Goal: Transaction & Acquisition: Book appointment/travel/reservation

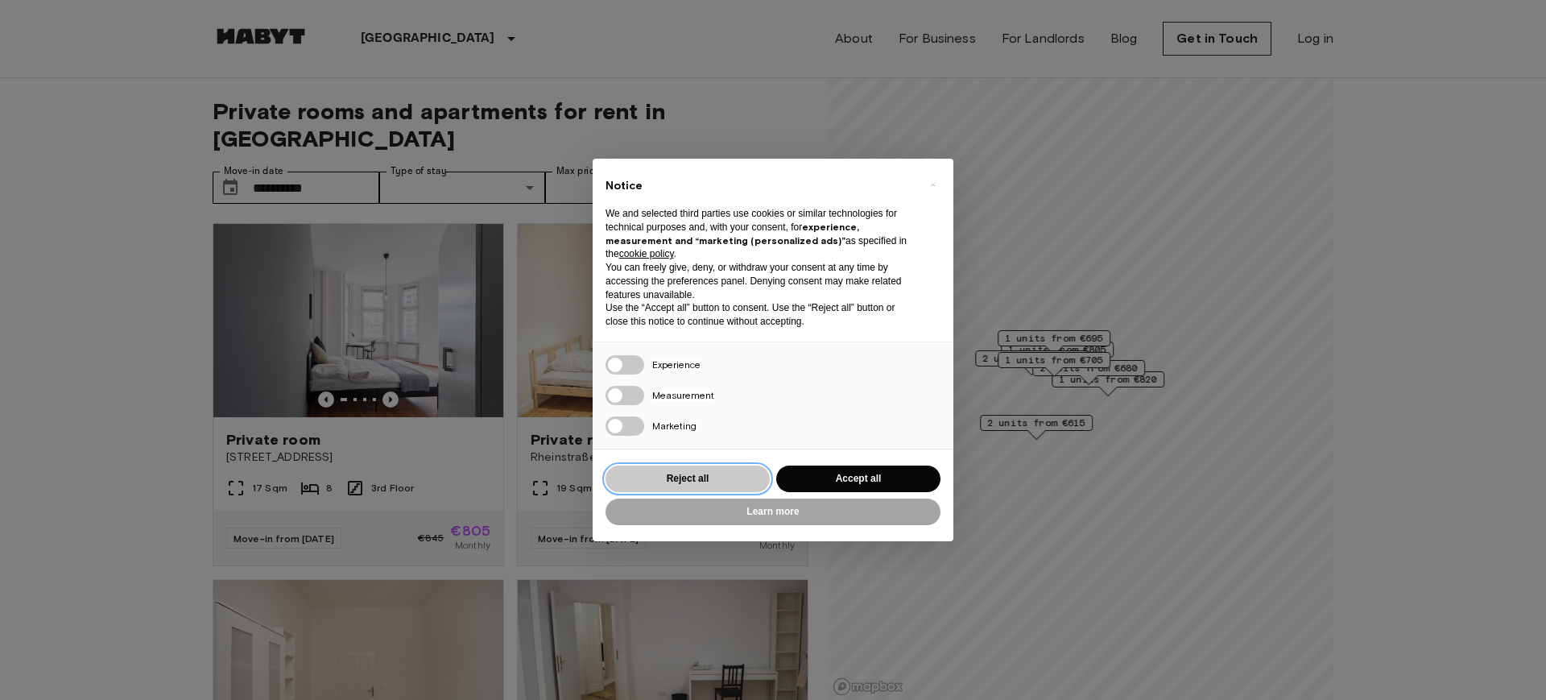
click at [706, 474] on button "Reject all" at bounding box center [688, 479] width 164 height 27
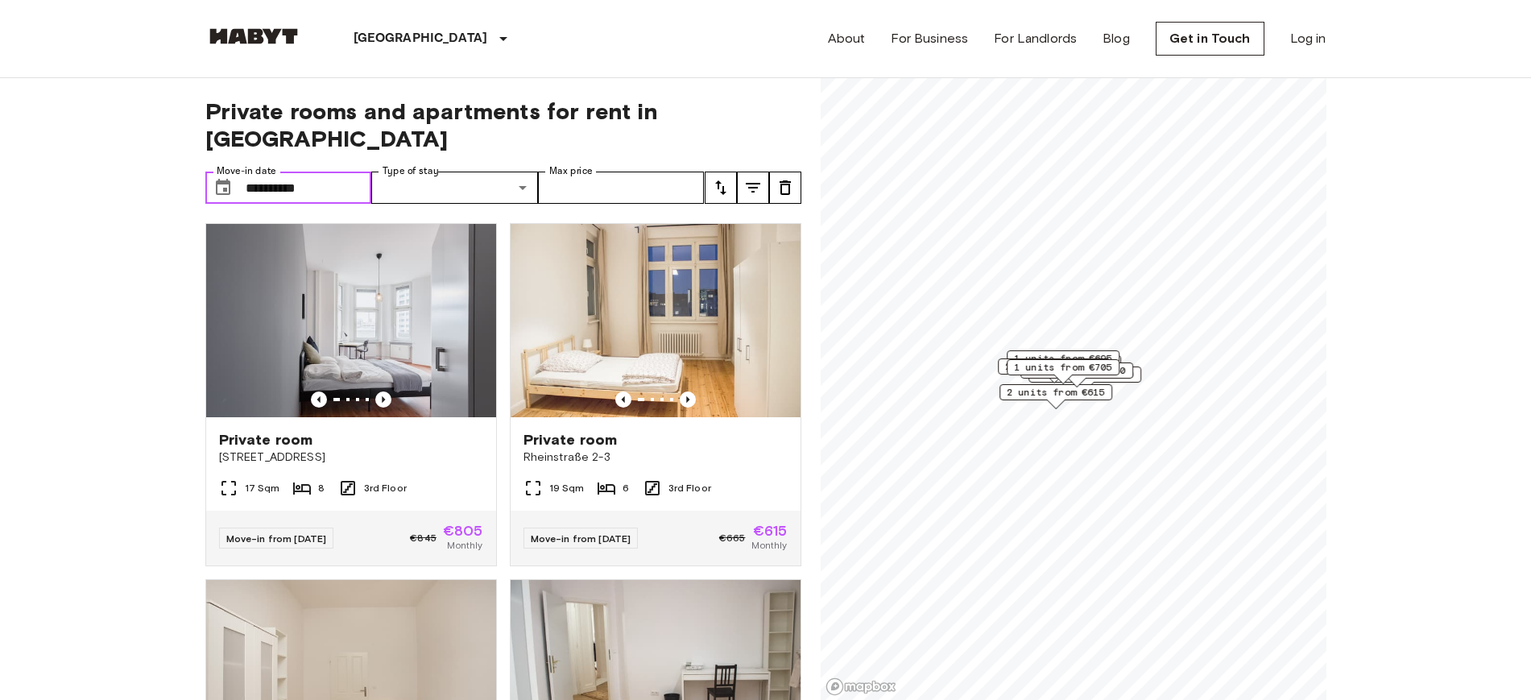
click at [294, 172] on input "**********" at bounding box center [309, 188] width 126 height 32
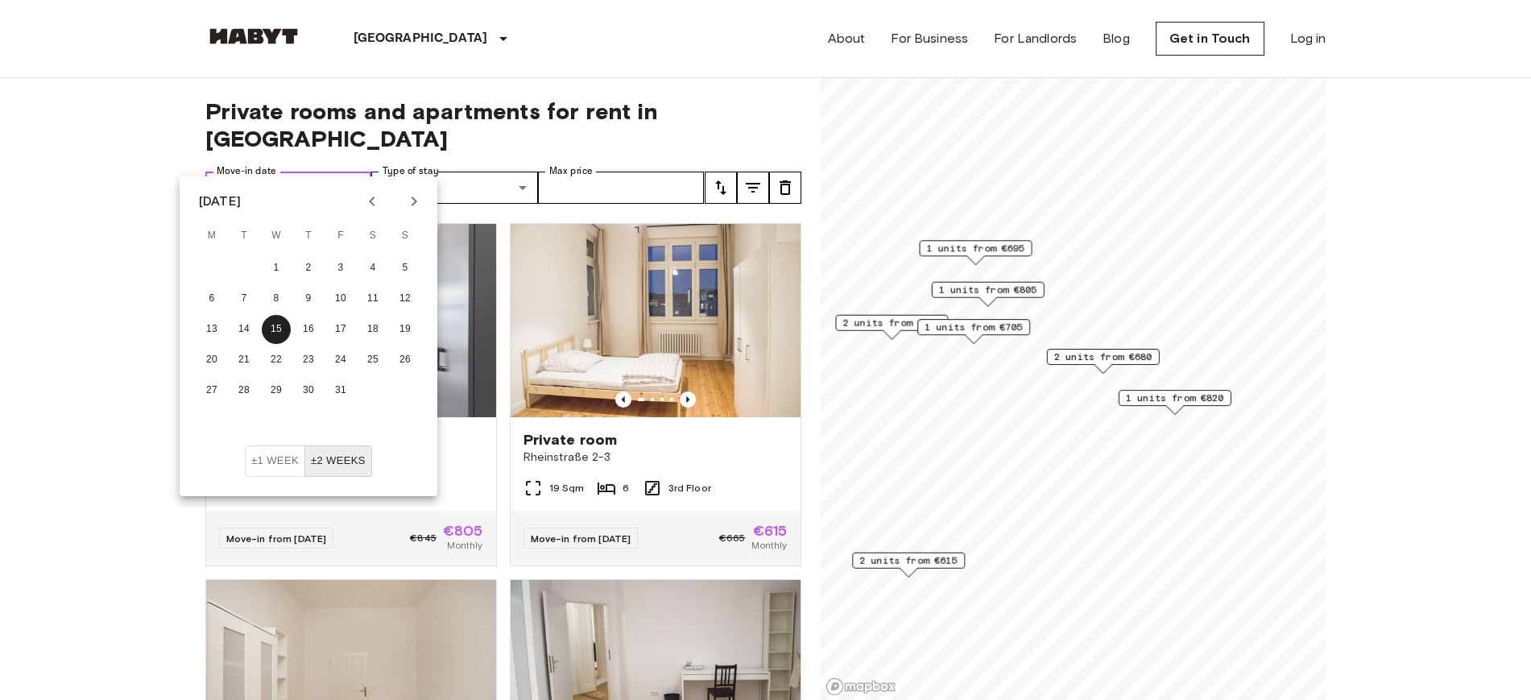
click at [259, 172] on input "**********" at bounding box center [309, 188] width 126 height 32
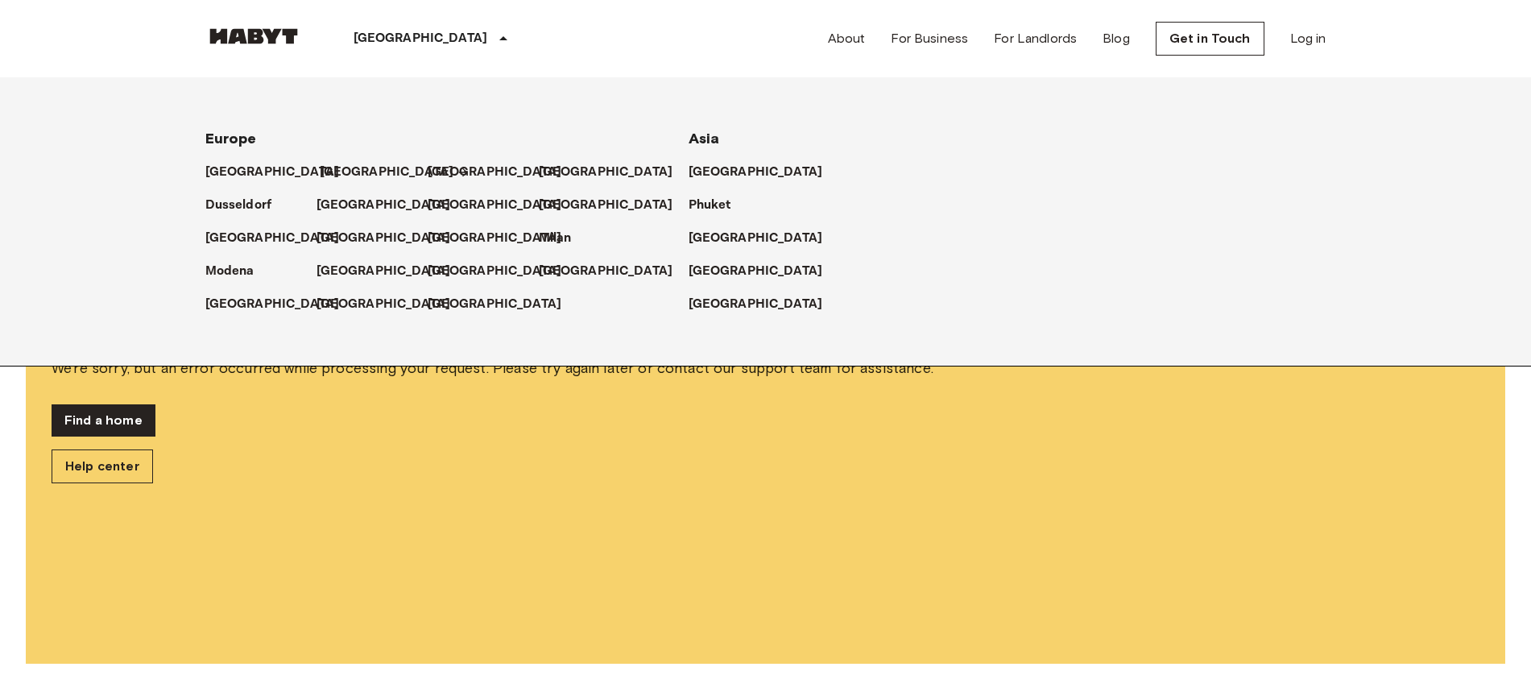
click at [334, 167] on p "[GEOGRAPHIC_DATA]" at bounding box center [387, 172] width 135 height 19
click at [342, 163] on p "[GEOGRAPHIC_DATA]" at bounding box center [387, 172] width 135 height 19
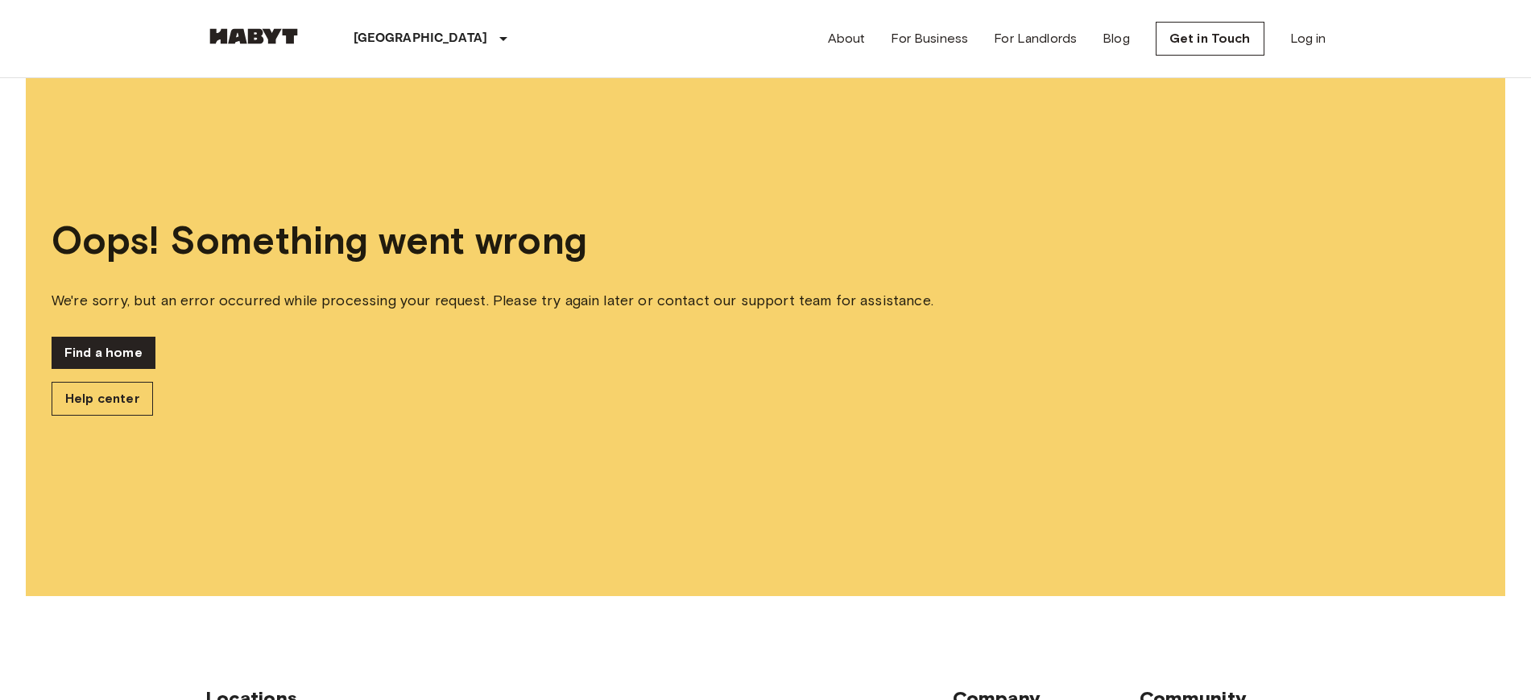
scroll to position [101, 0]
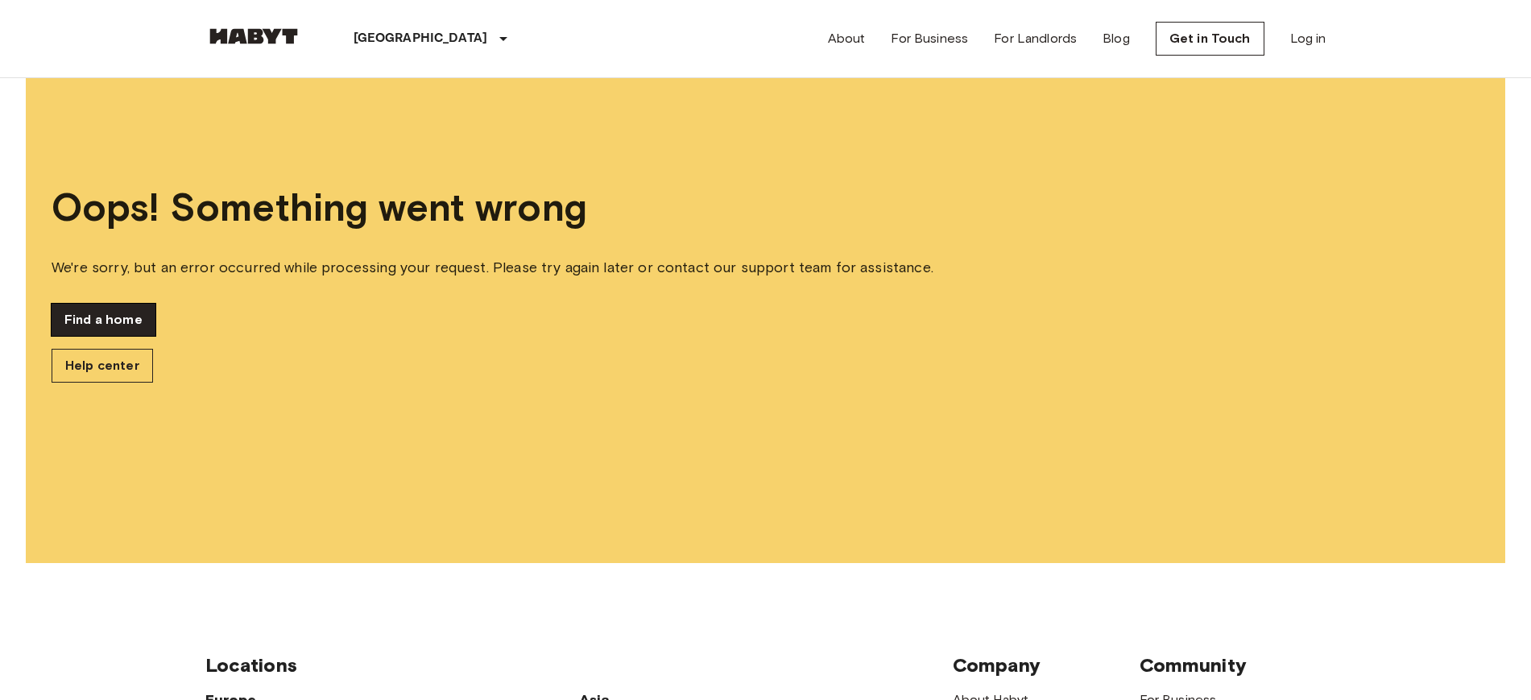
click at [99, 311] on link "Find a home" at bounding box center [104, 320] width 104 height 32
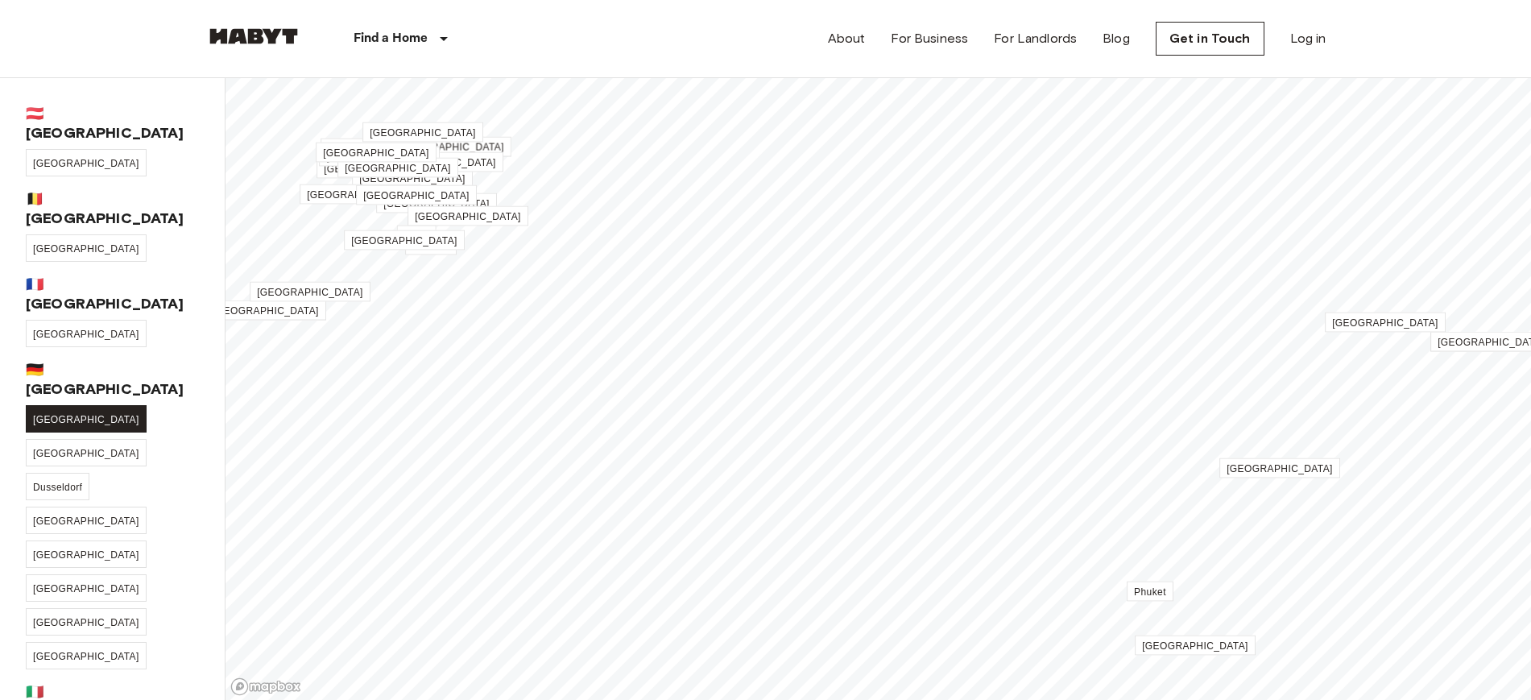
click at [54, 414] on span "[GEOGRAPHIC_DATA]" at bounding box center [86, 419] width 106 height 11
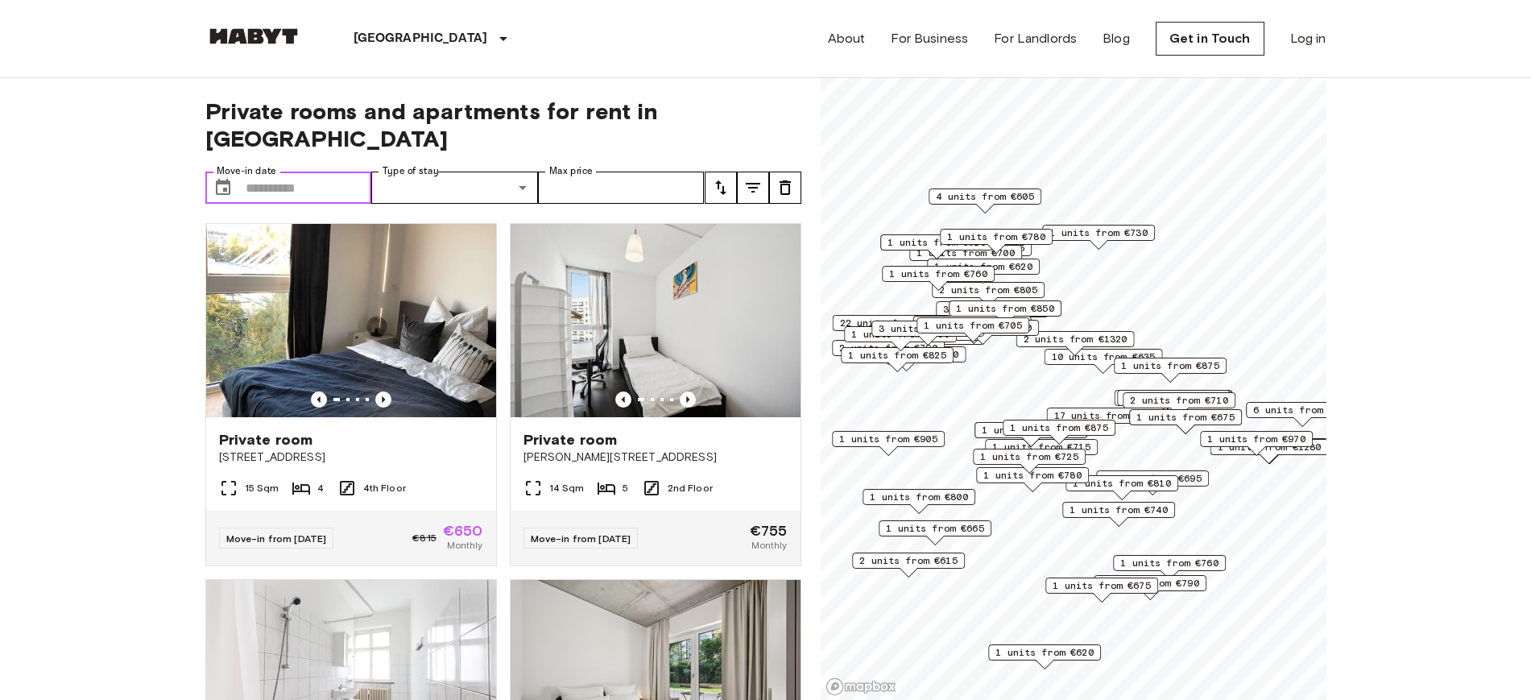
click at [296, 172] on input "Move-in date" at bounding box center [309, 188] width 126 height 32
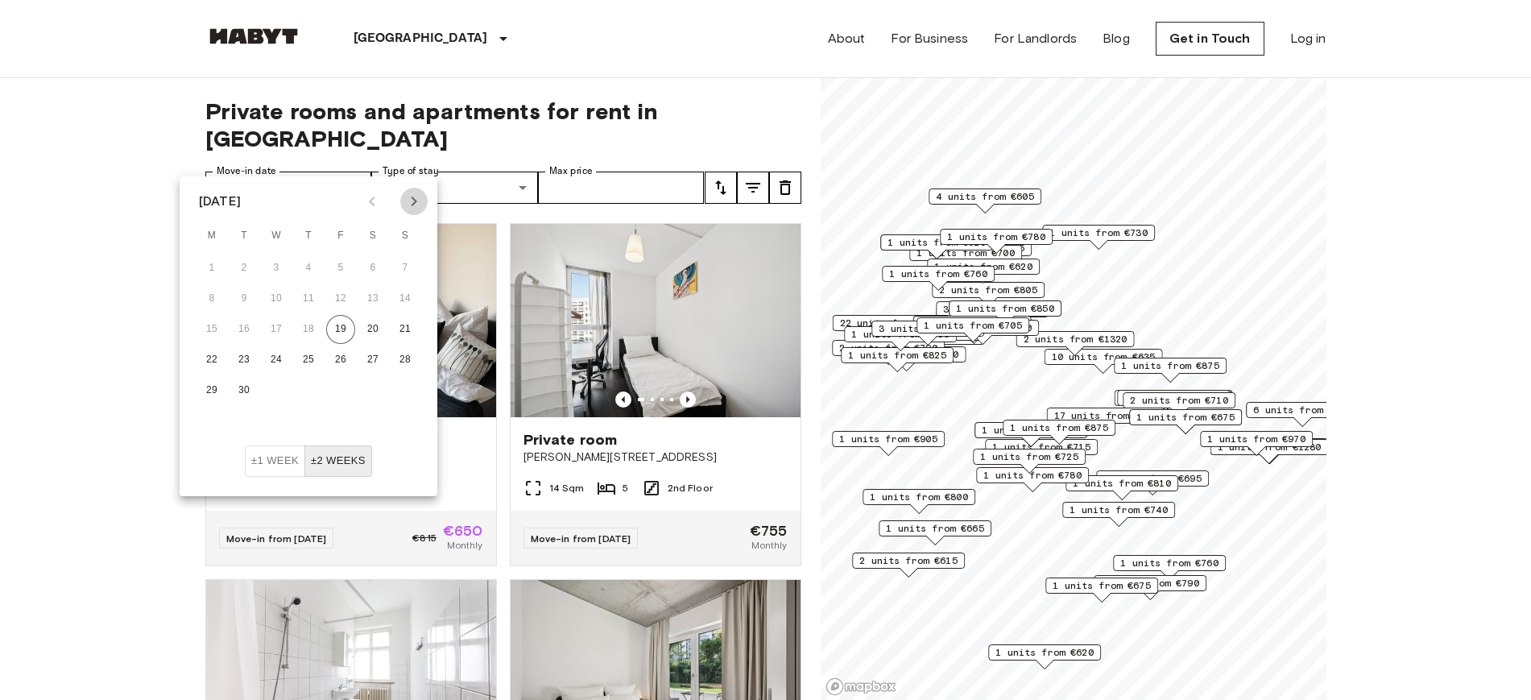
click at [410, 204] on icon "Next month" at bounding box center [413, 201] width 19 height 19
click at [308, 327] on button "16" at bounding box center [308, 329] width 29 height 29
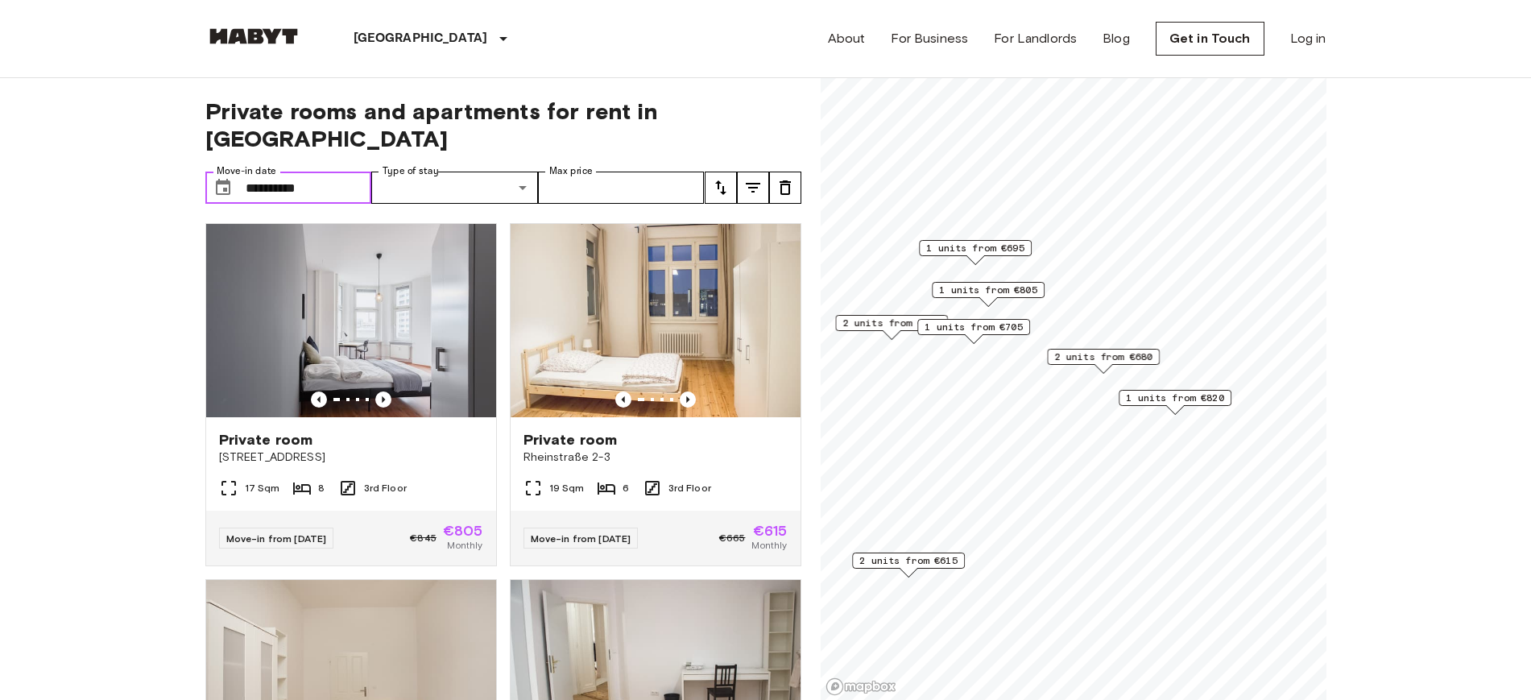
type input "**********"
click at [631, 172] on input "Max price" at bounding box center [621, 188] width 167 height 32
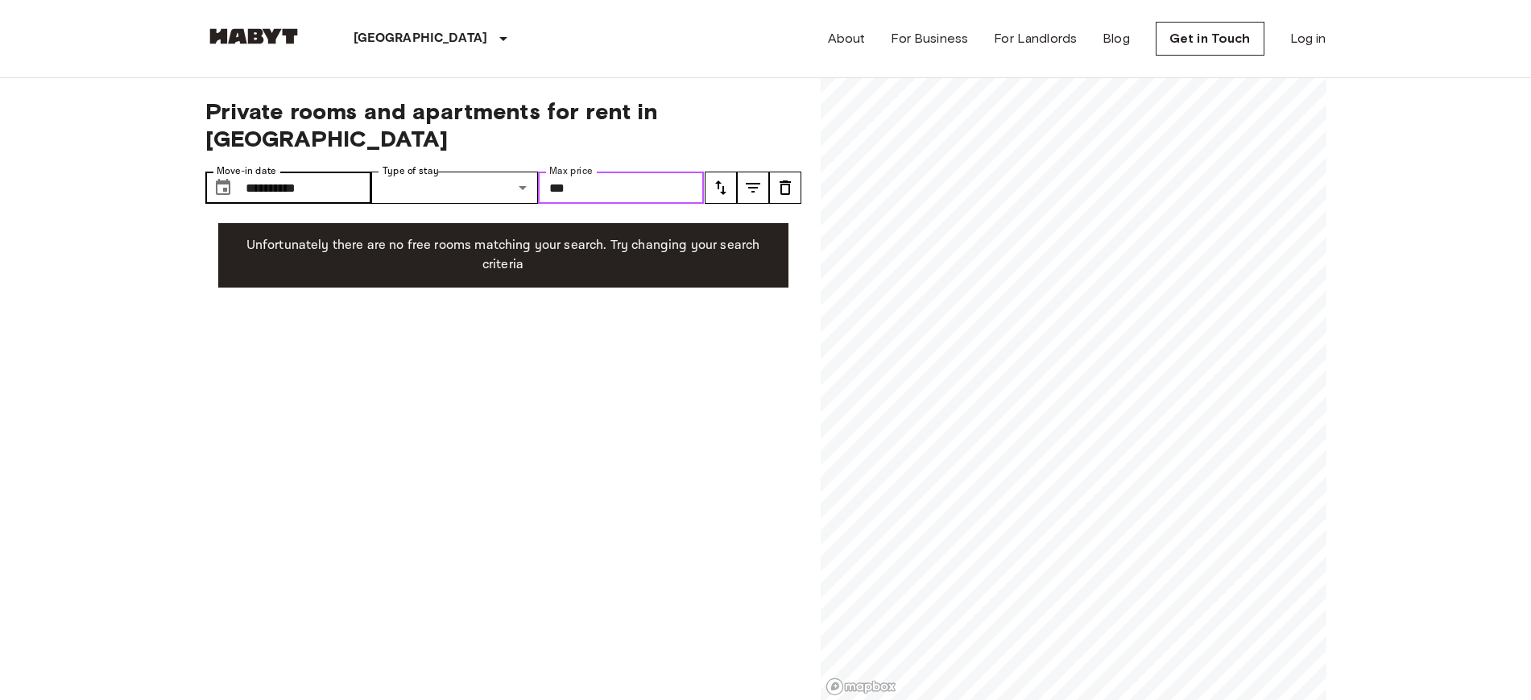
type input "***"
click at [292, 172] on input "**********" at bounding box center [309, 188] width 126 height 32
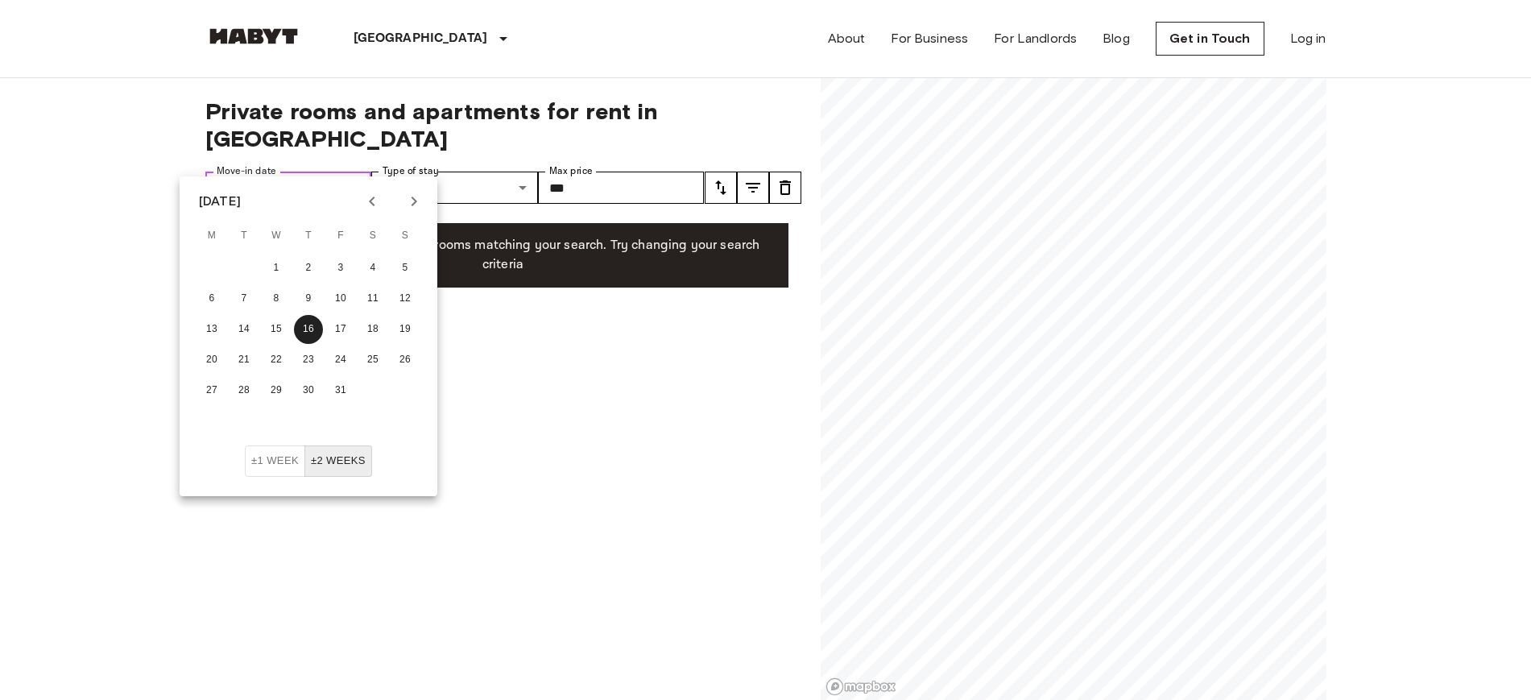
click at [255, 172] on input "**********" at bounding box center [309, 188] width 126 height 32
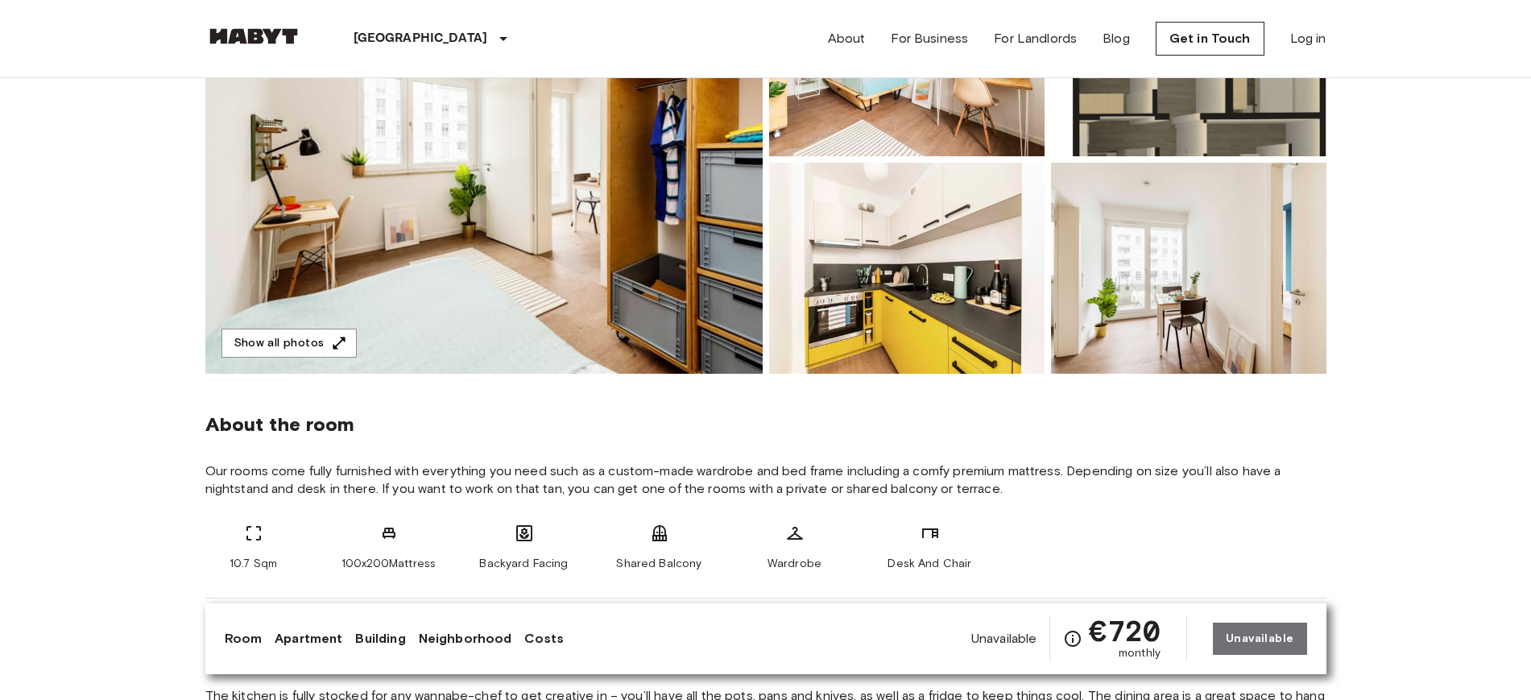
scroll to position [101, 0]
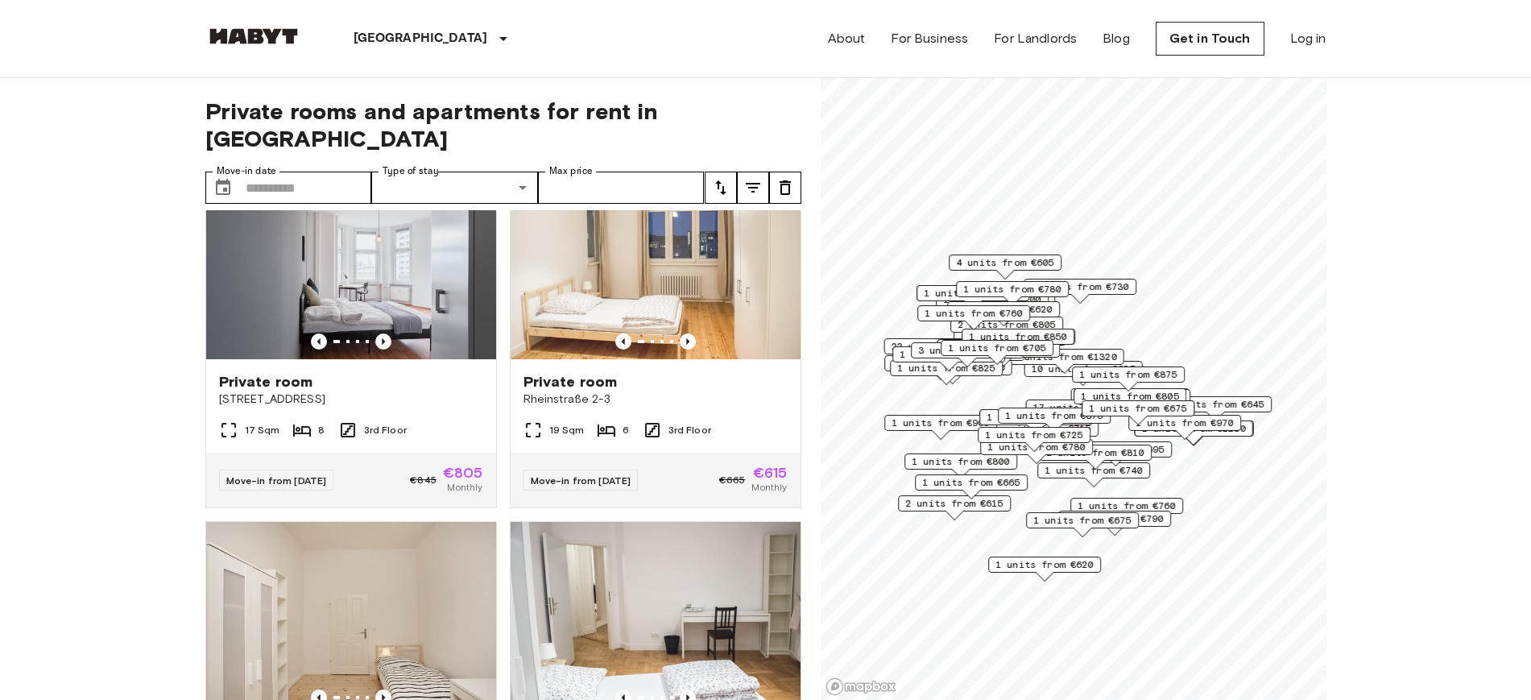
scroll to position [805, 0]
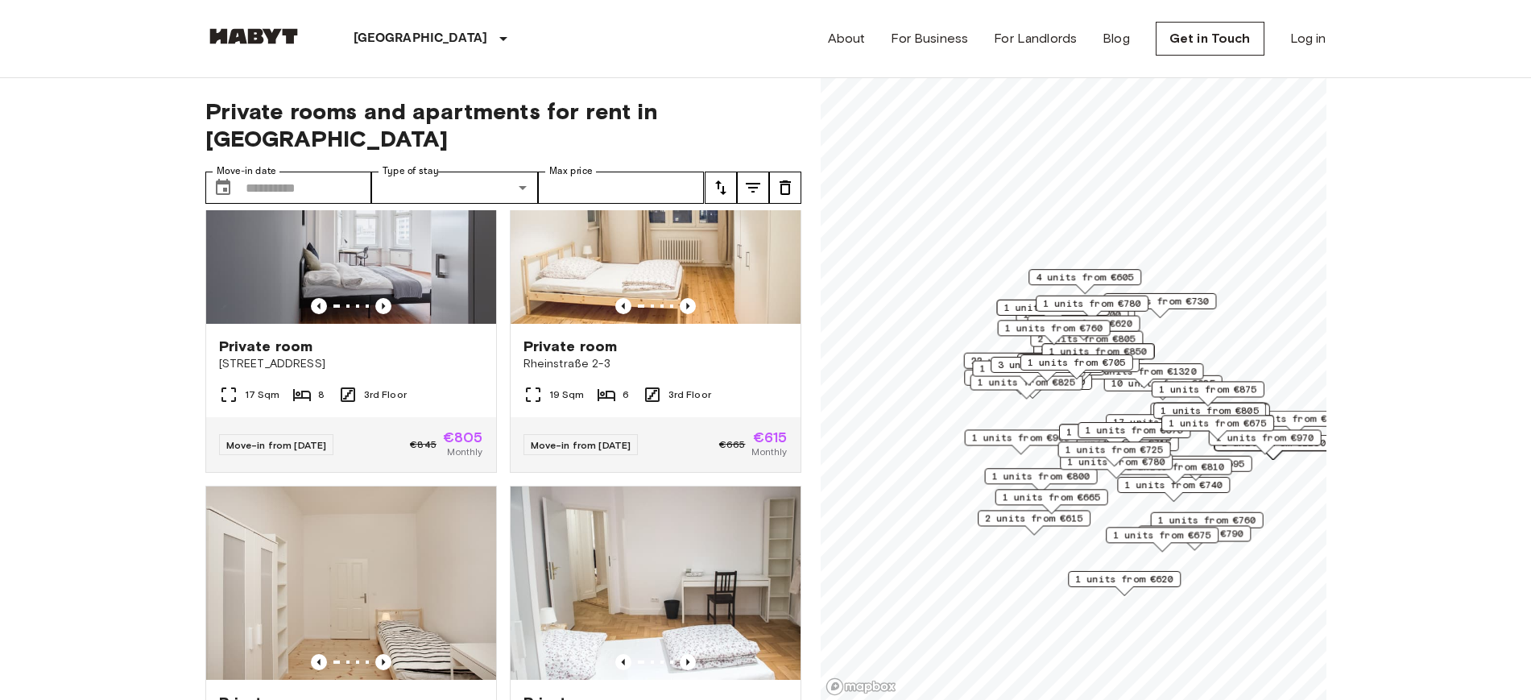
drag, startPoint x: 970, startPoint y: 374, endPoint x: 1045, endPoint y: 380, distance: 76.0
click at [1045, 380] on div "3 units from €625" at bounding box center [1047, 369] width 113 height 25
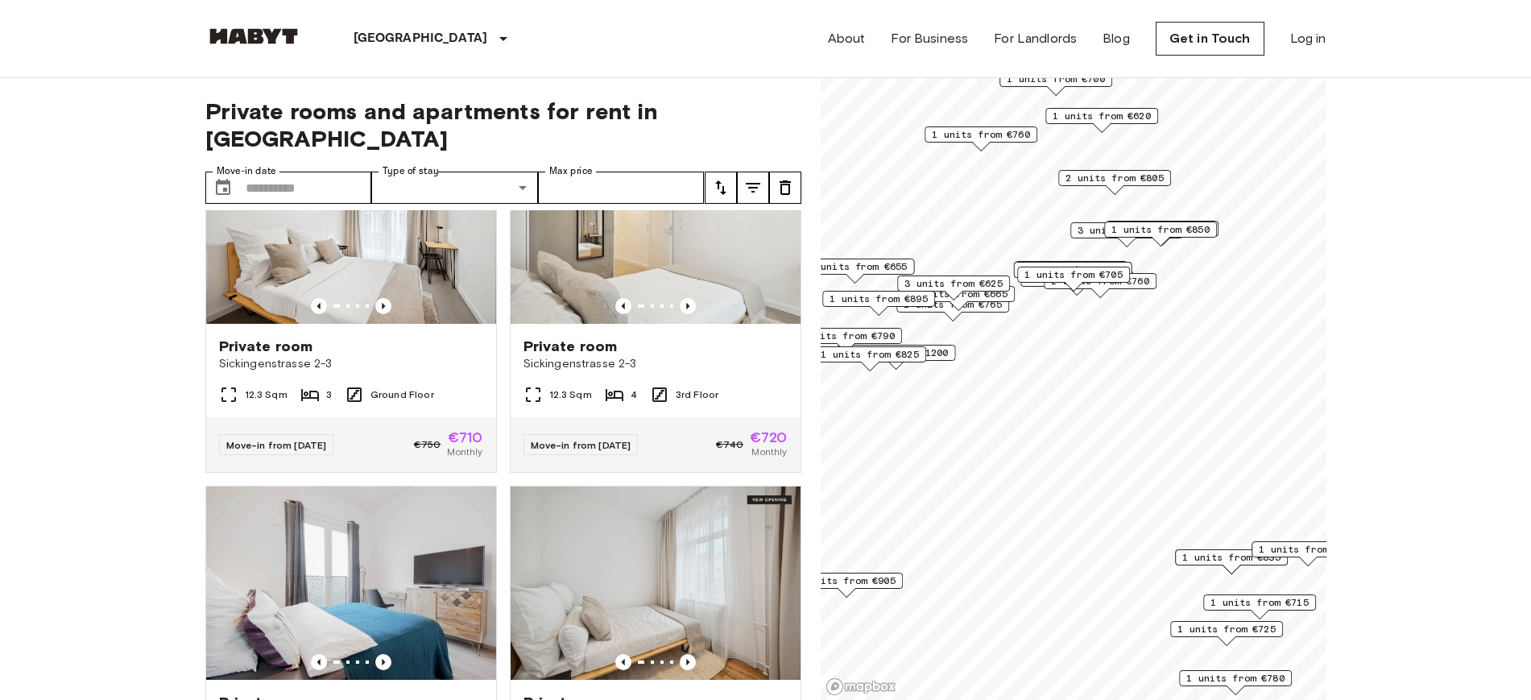
scroll to position [440, 0]
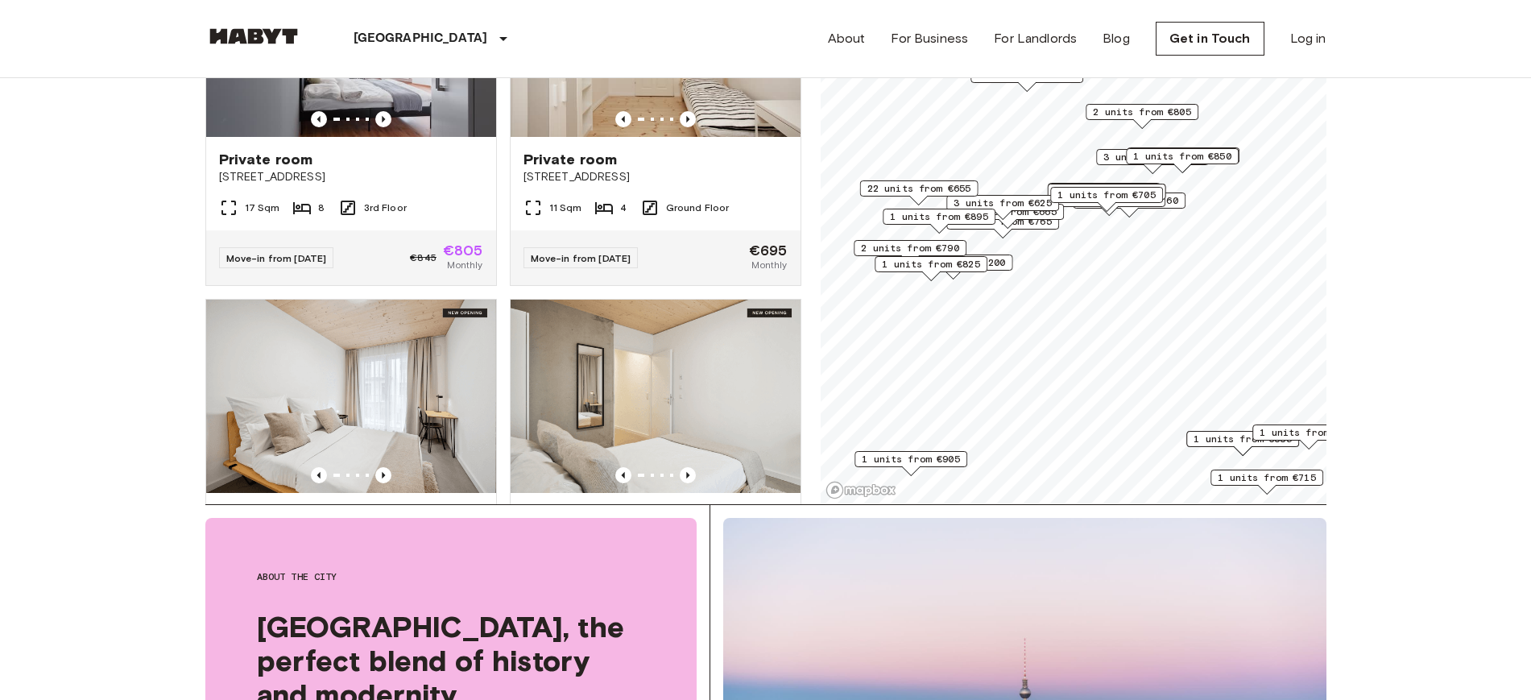
scroll to position [201, 0]
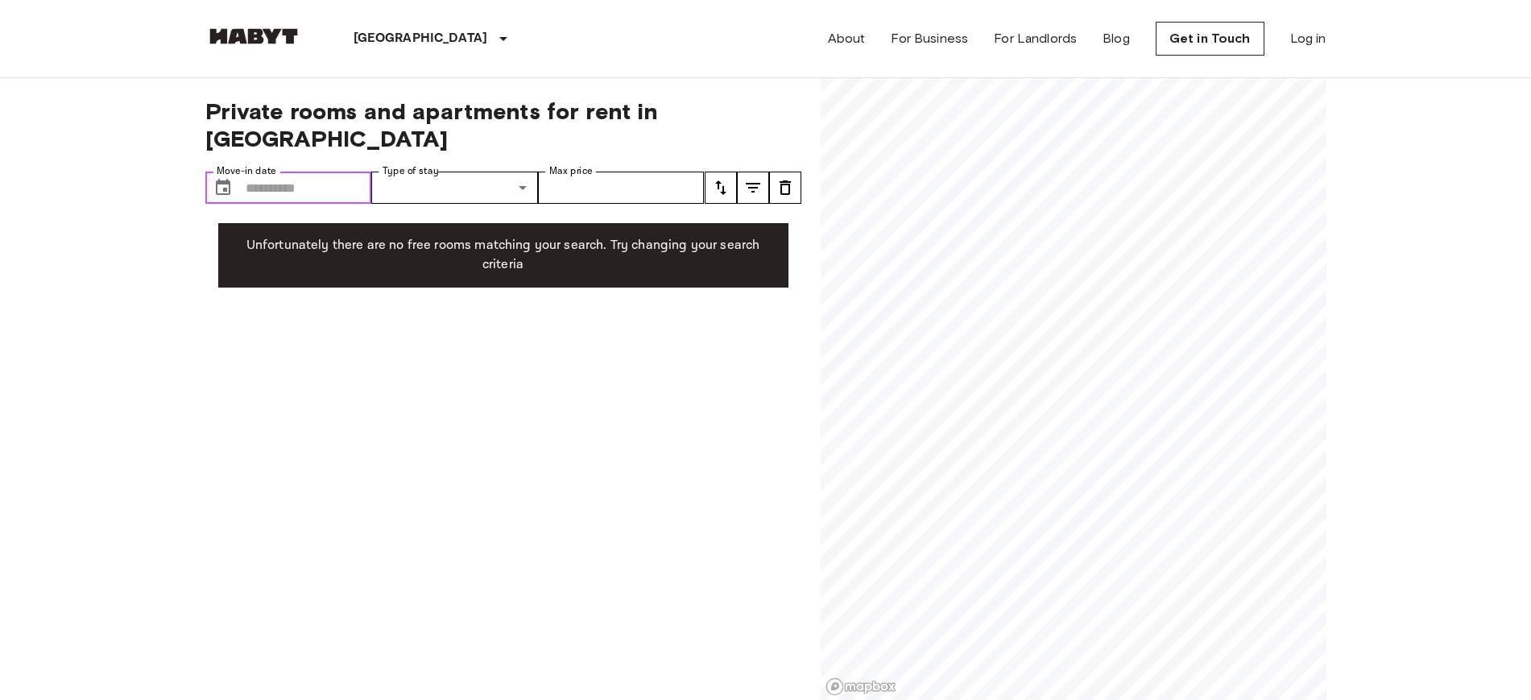
click at [325, 172] on input "Move-in date" at bounding box center [309, 188] width 126 height 32
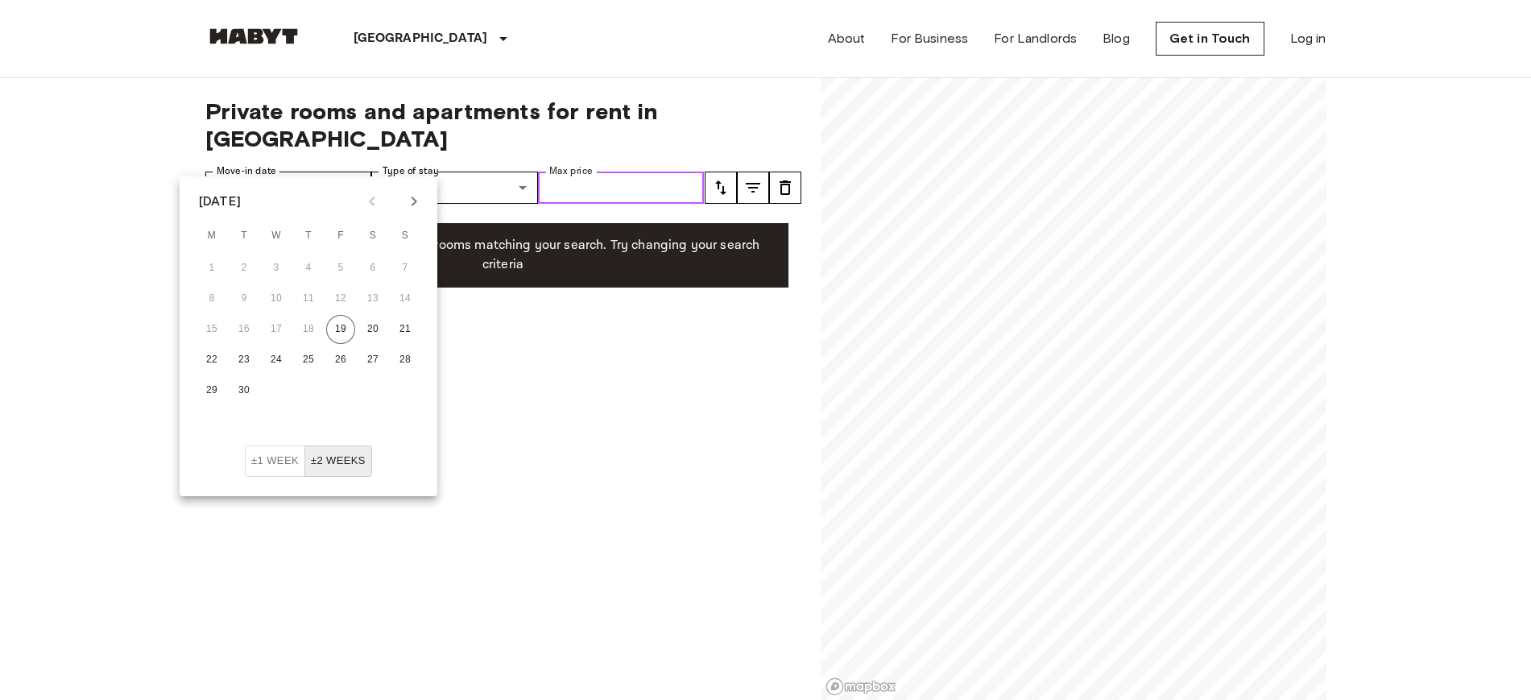
click at [589, 175] on input "Max price" at bounding box center [621, 188] width 167 height 32
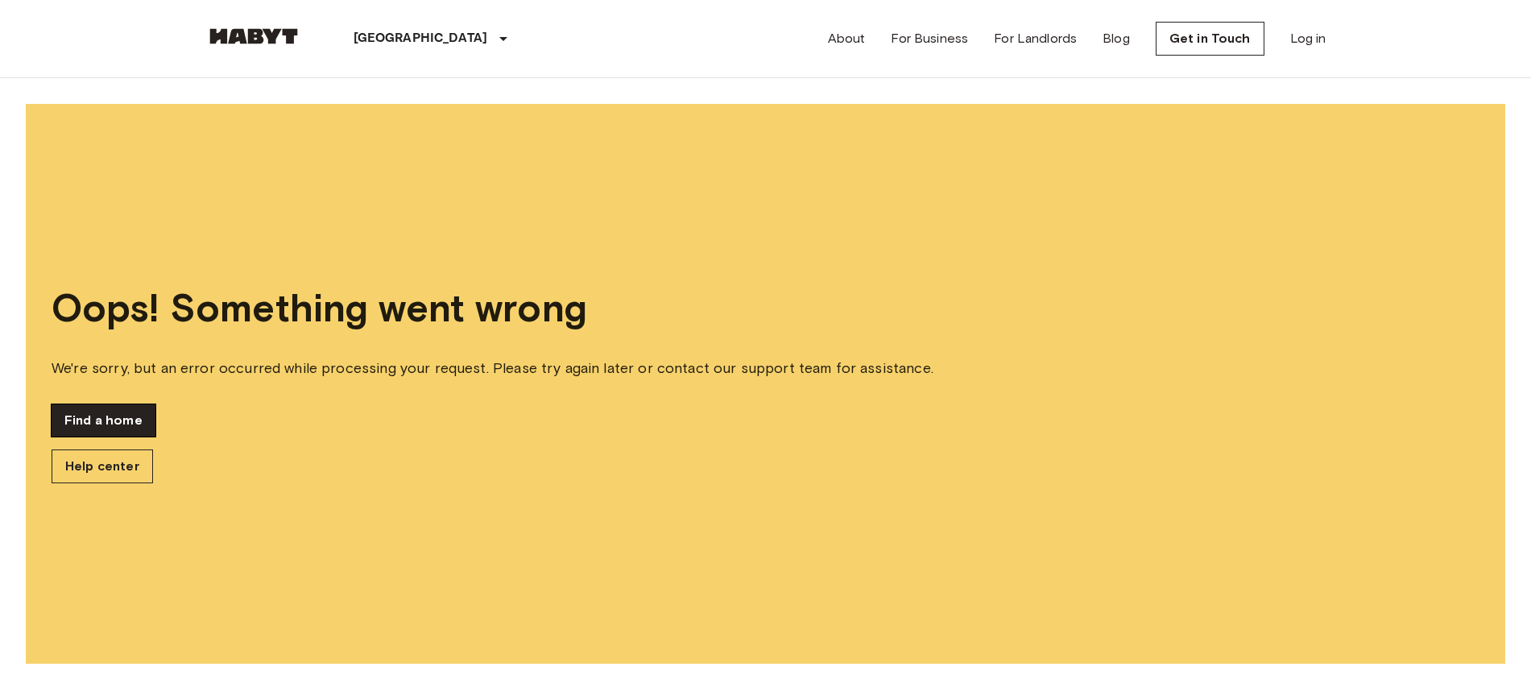
click at [102, 422] on link "Find a home" at bounding box center [104, 420] width 104 height 32
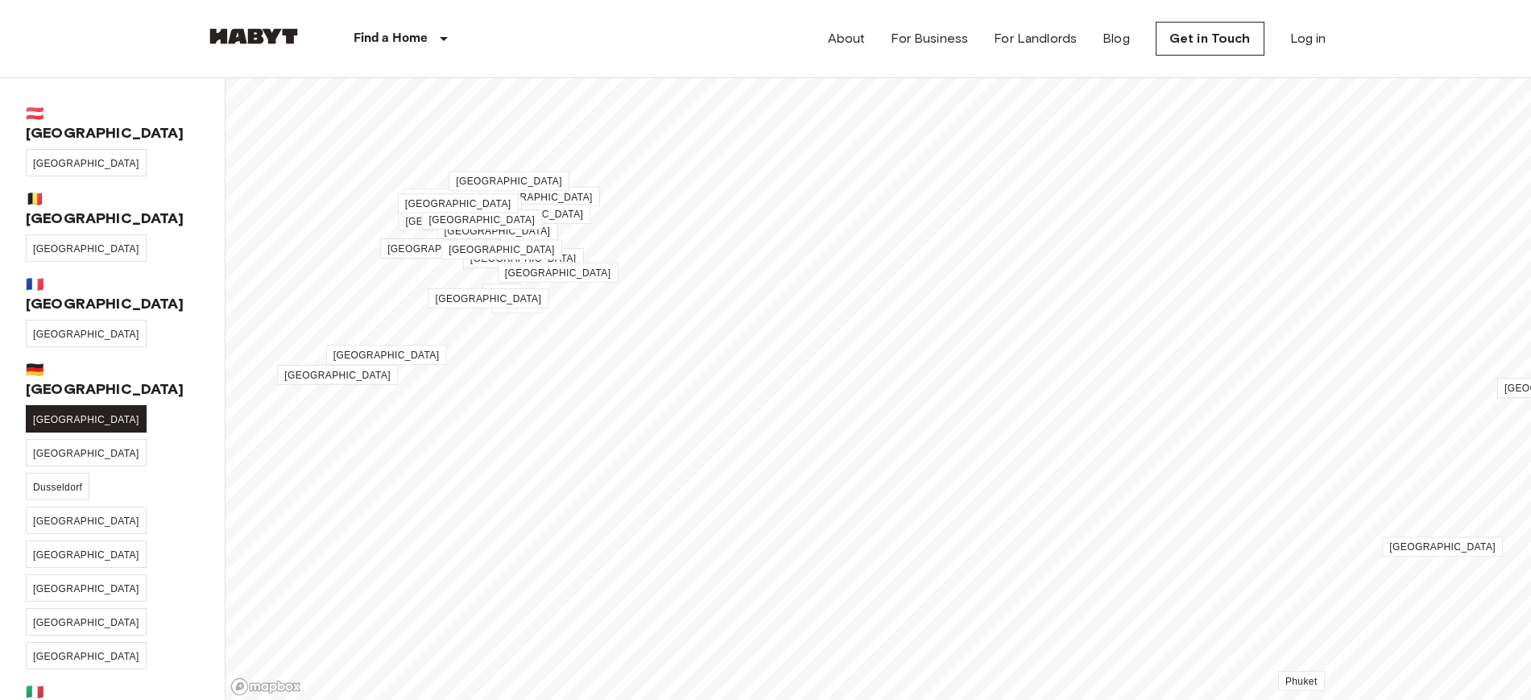
click at [41, 405] on link "[GEOGRAPHIC_DATA]" at bounding box center [86, 418] width 121 height 27
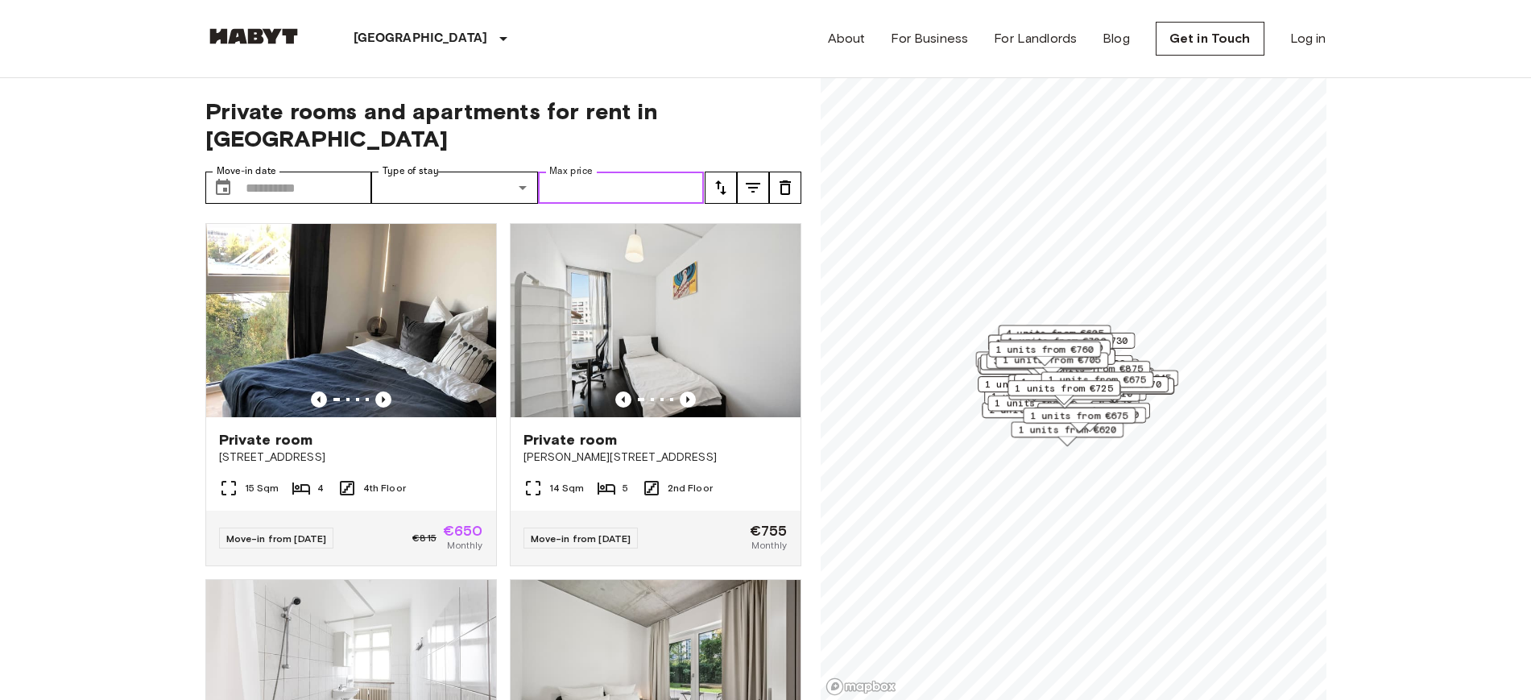
click at [607, 172] on input "Max price" at bounding box center [621, 188] width 167 height 32
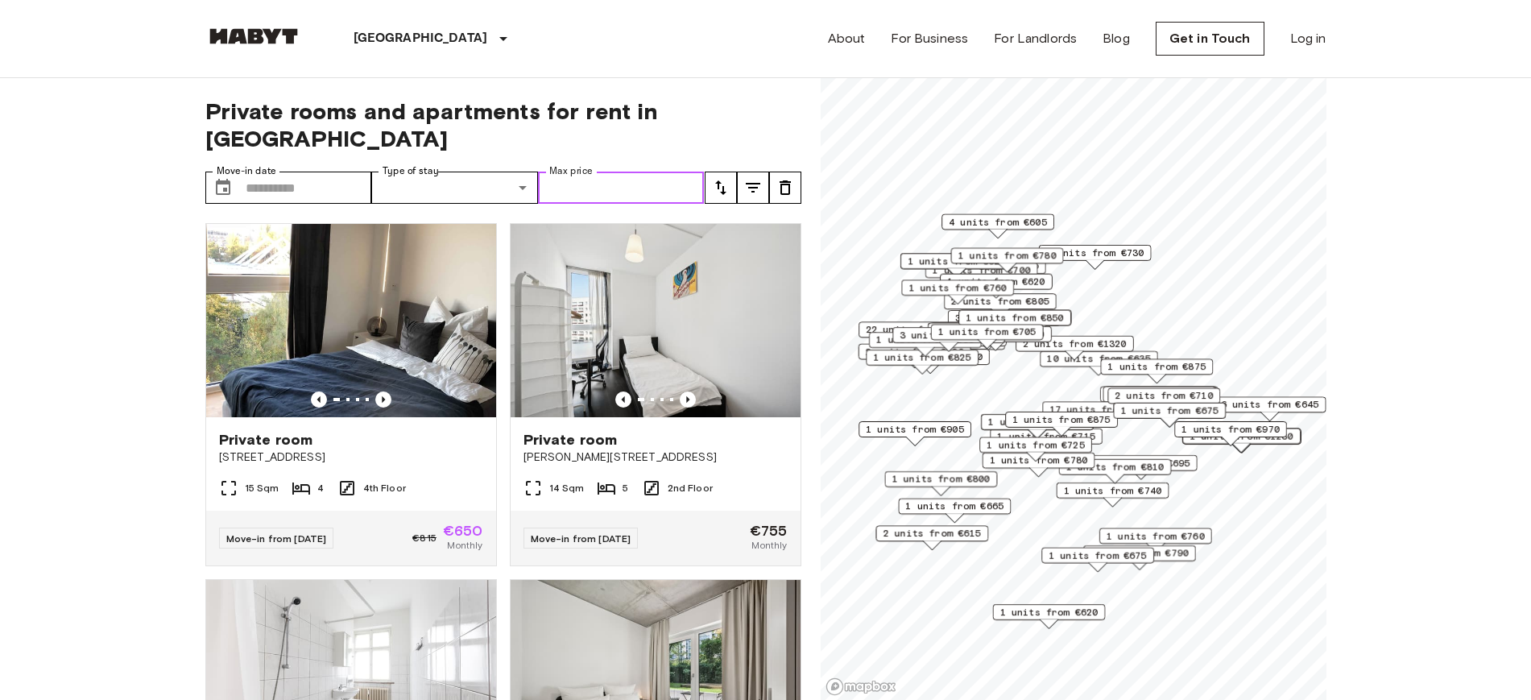
type input "***"
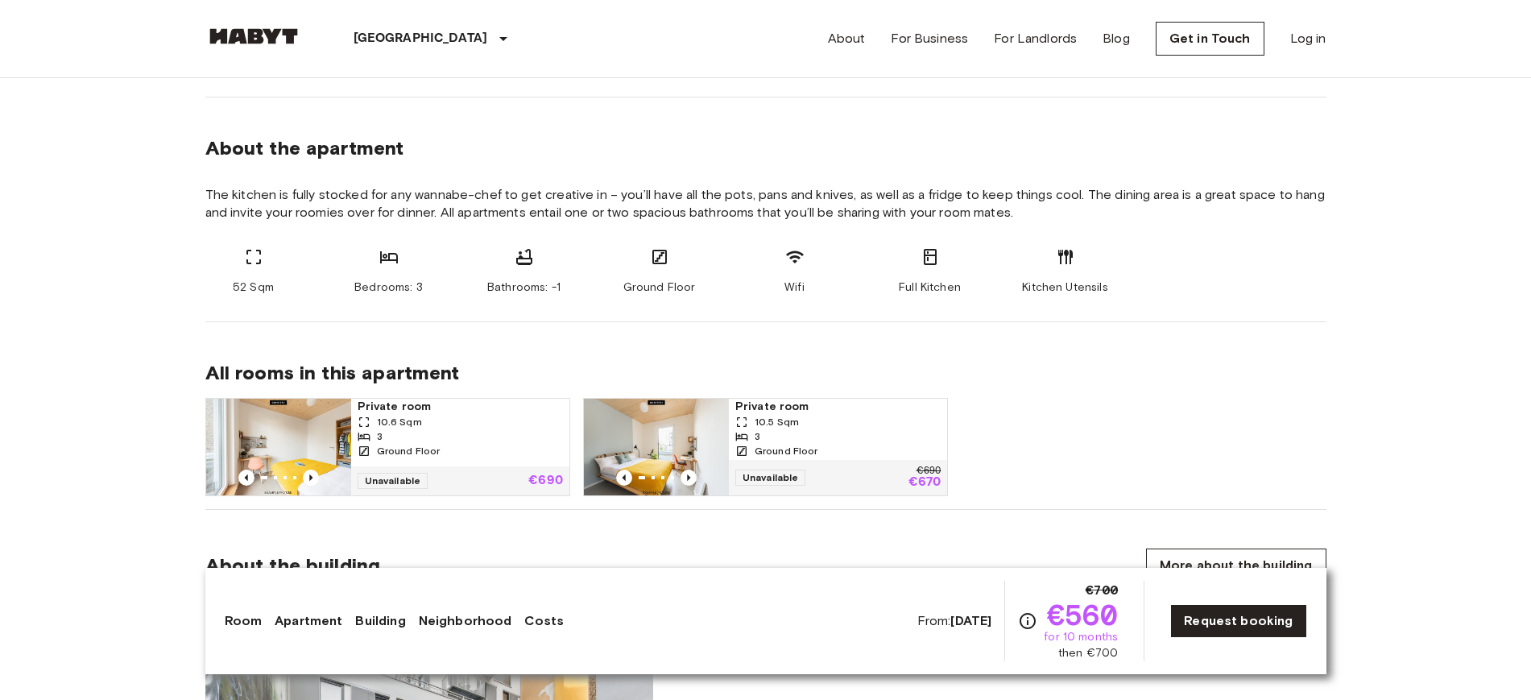
scroll to position [831, 0]
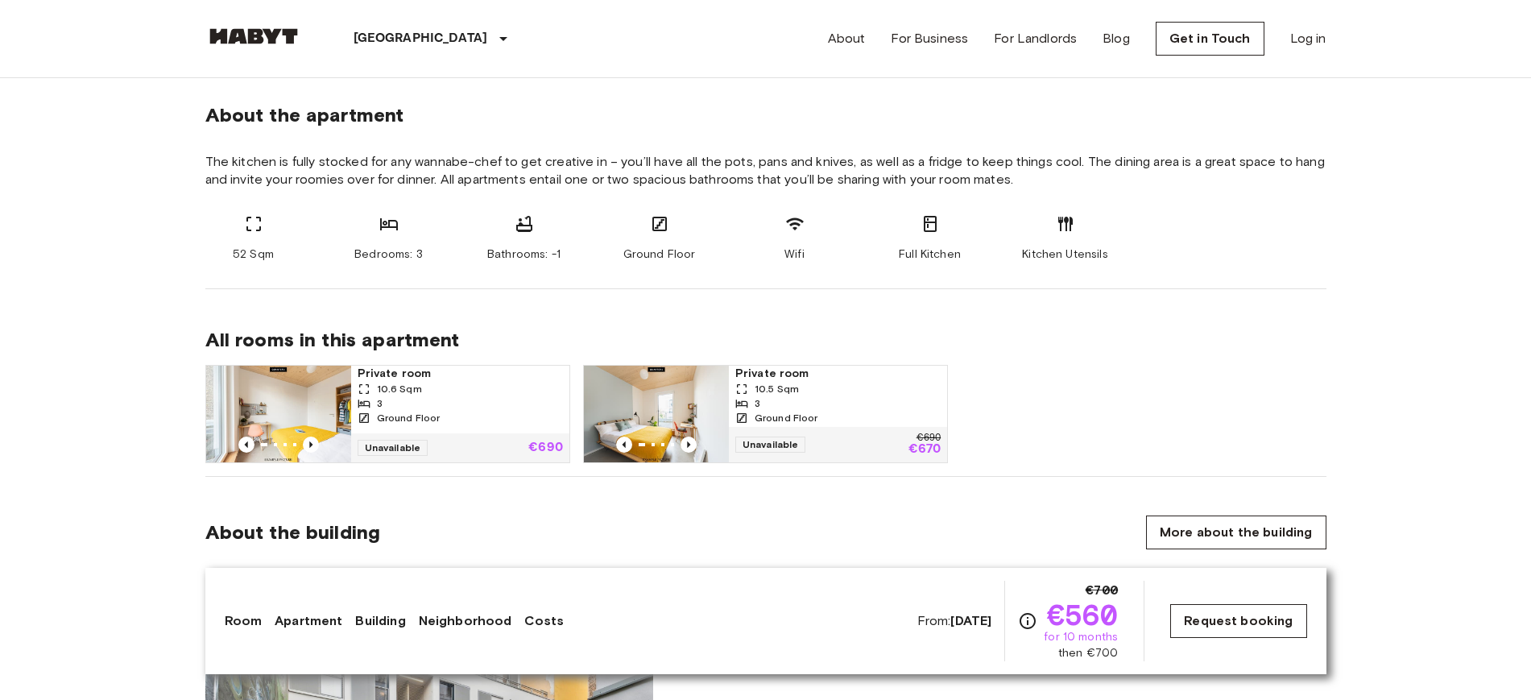
click at [1216, 617] on link "Request booking" at bounding box center [1238, 621] width 136 height 34
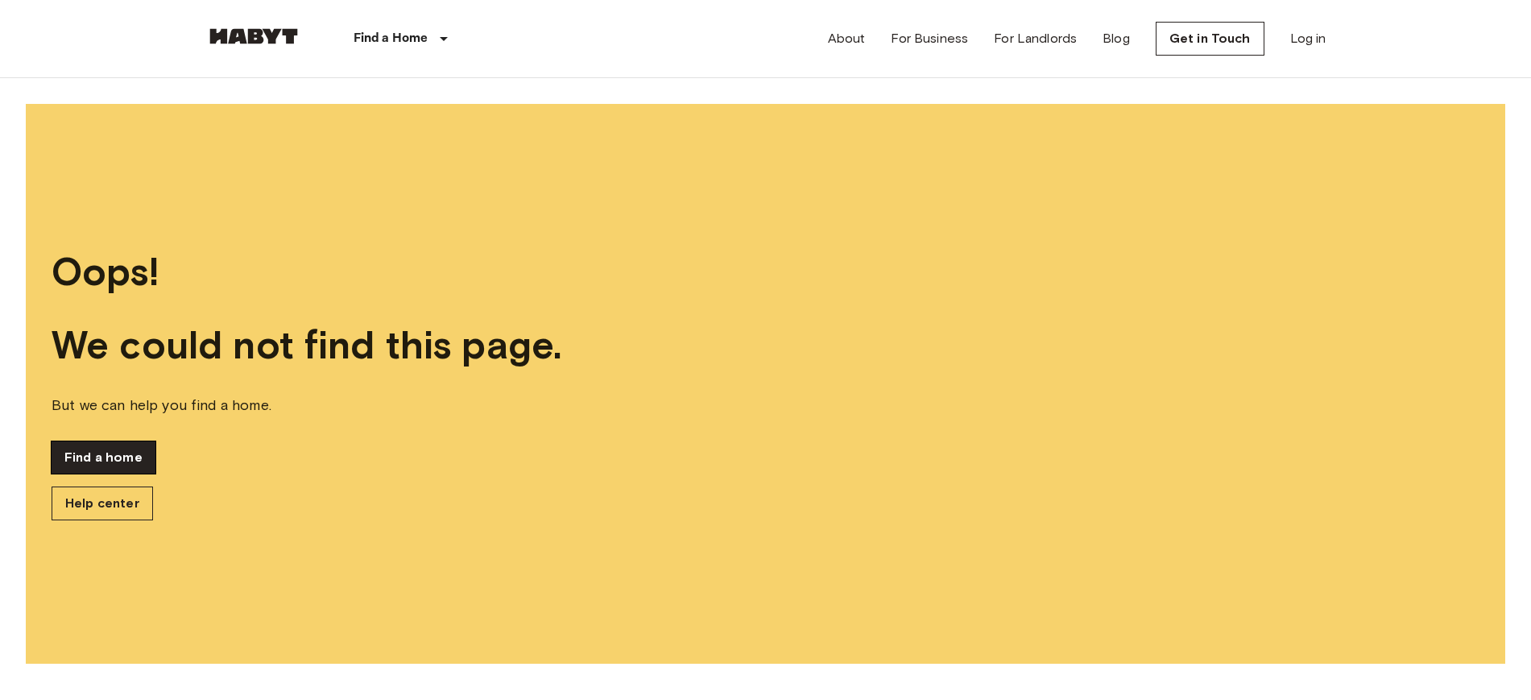
click at [95, 447] on link "Find a home" at bounding box center [104, 457] width 104 height 32
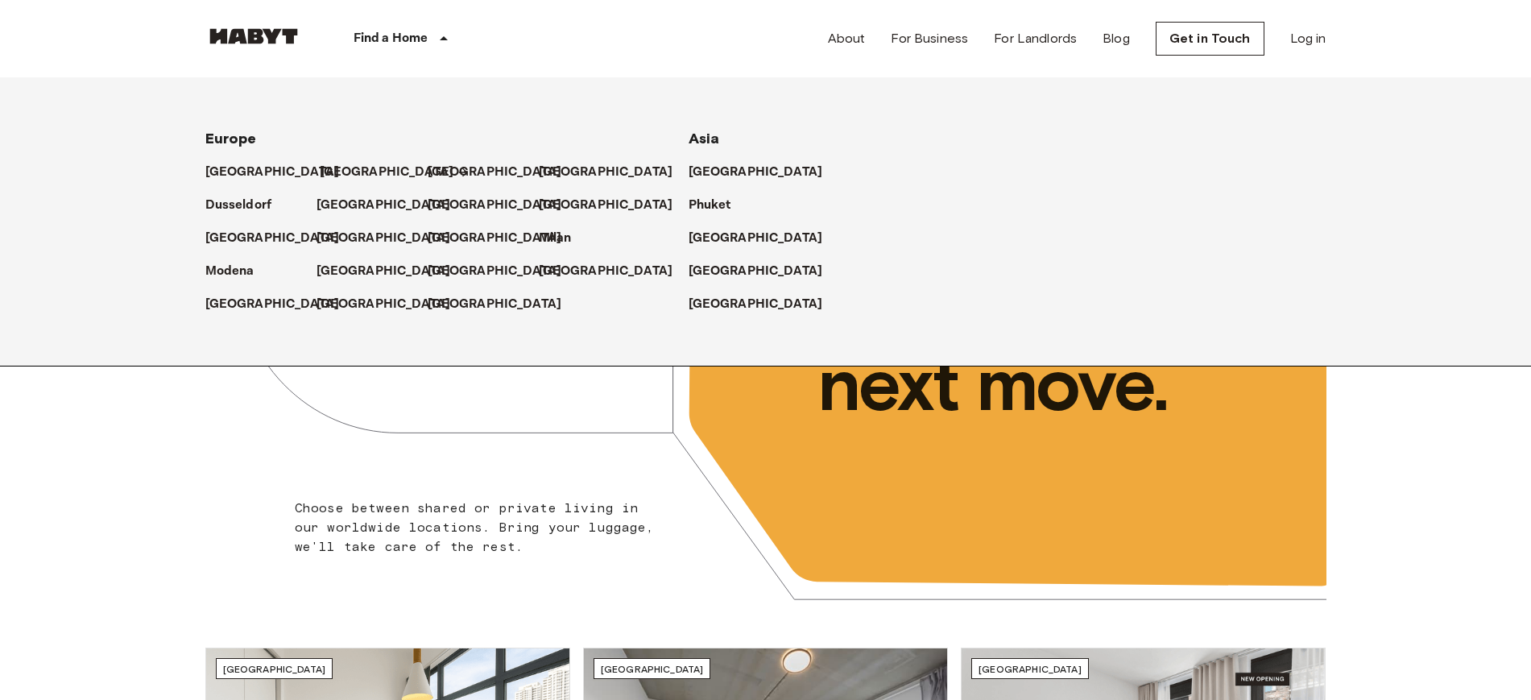
click at [329, 166] on p "[GEOGRAPHIC_DATA]" at bounding box center [387, 172] width 135 height 19
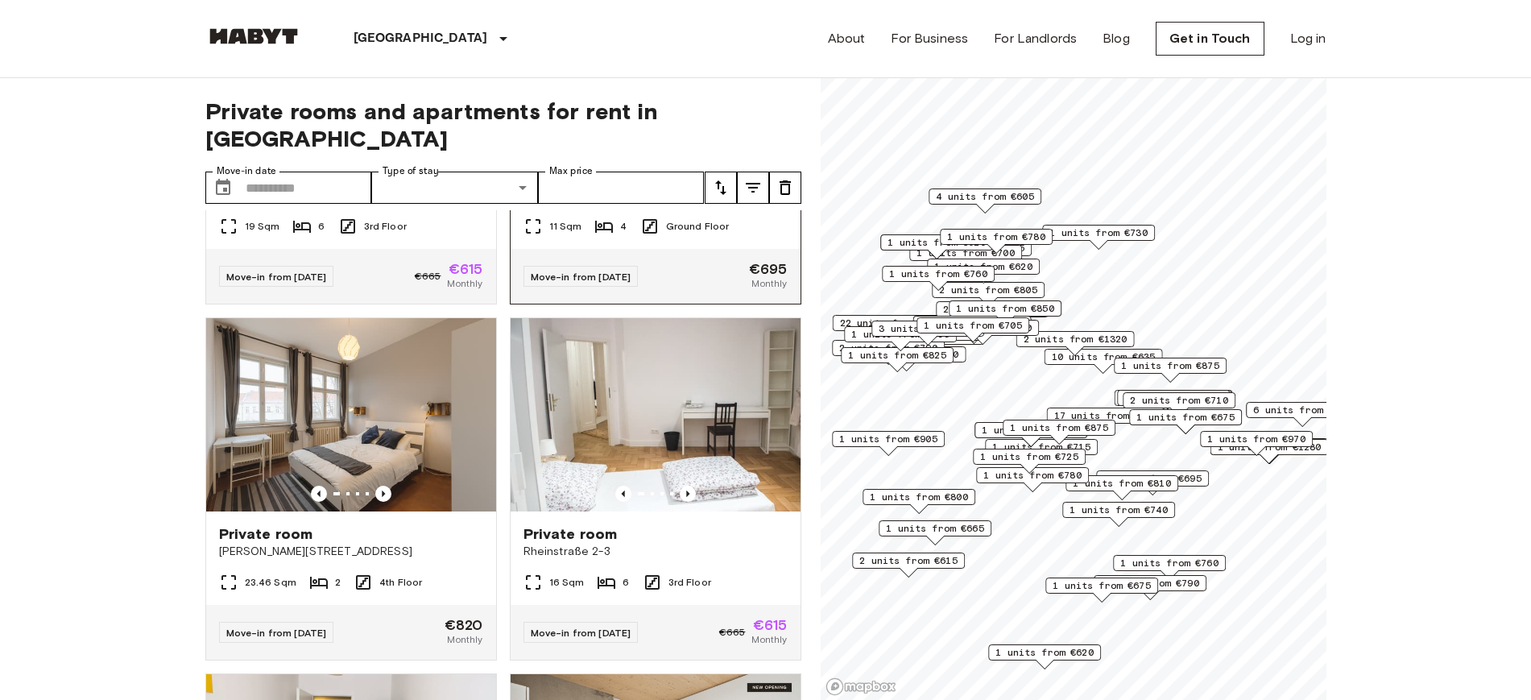
scroll to position [1007, 0]
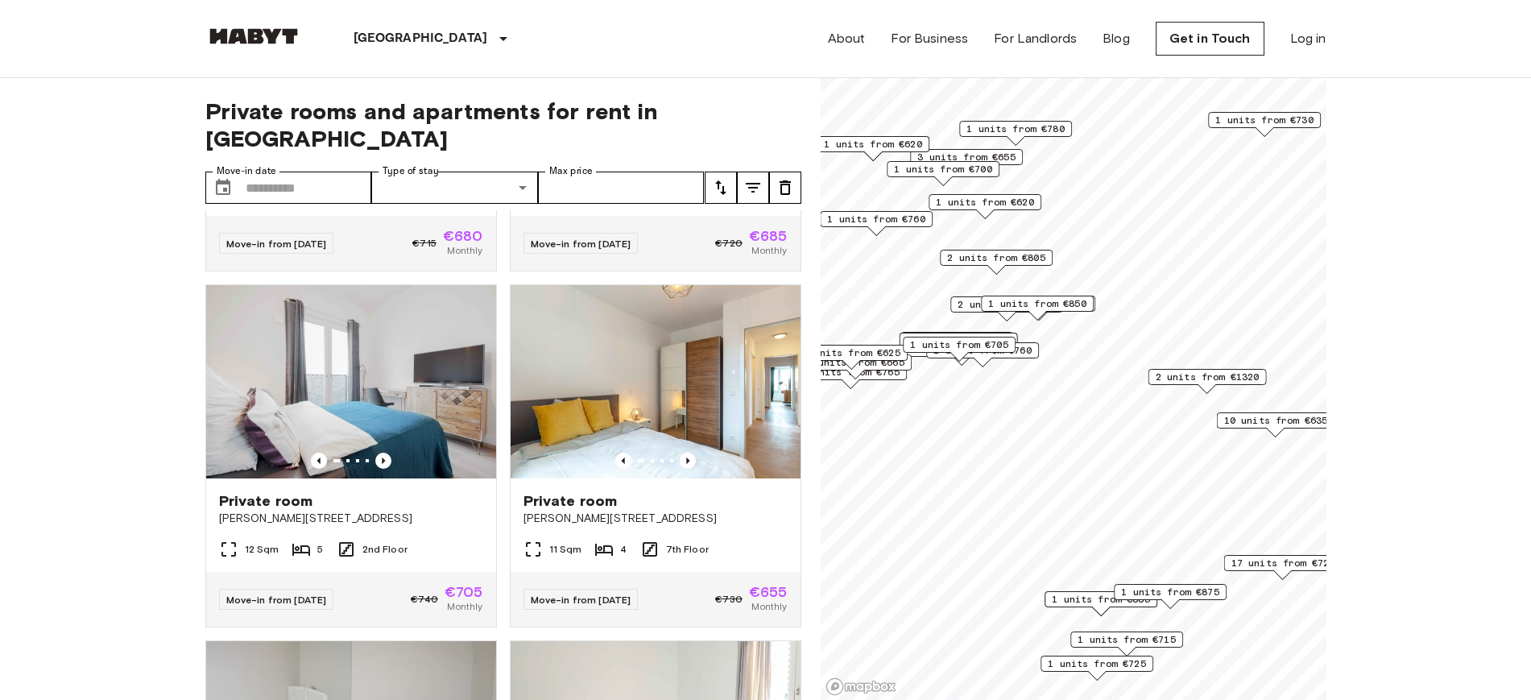
scroll to position [640, 0]
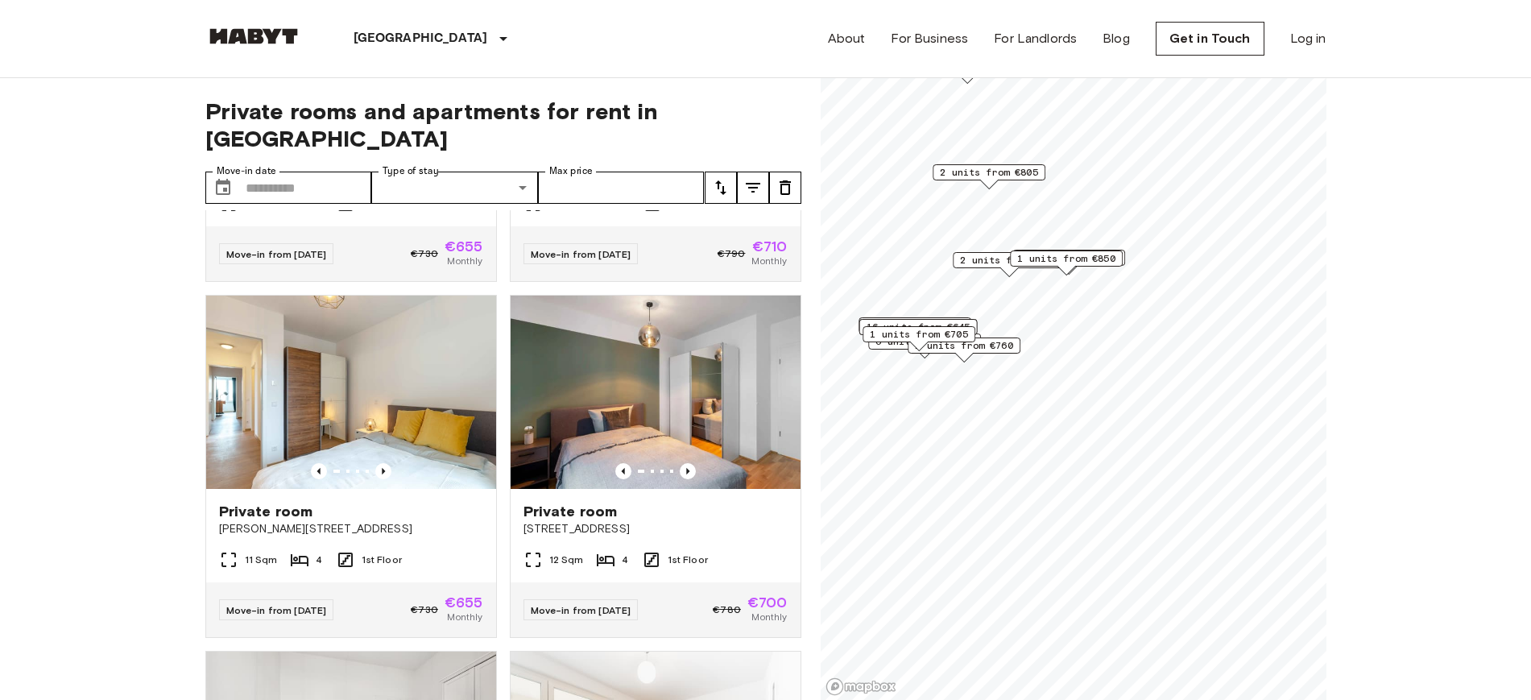
scroll to position [275, 0]
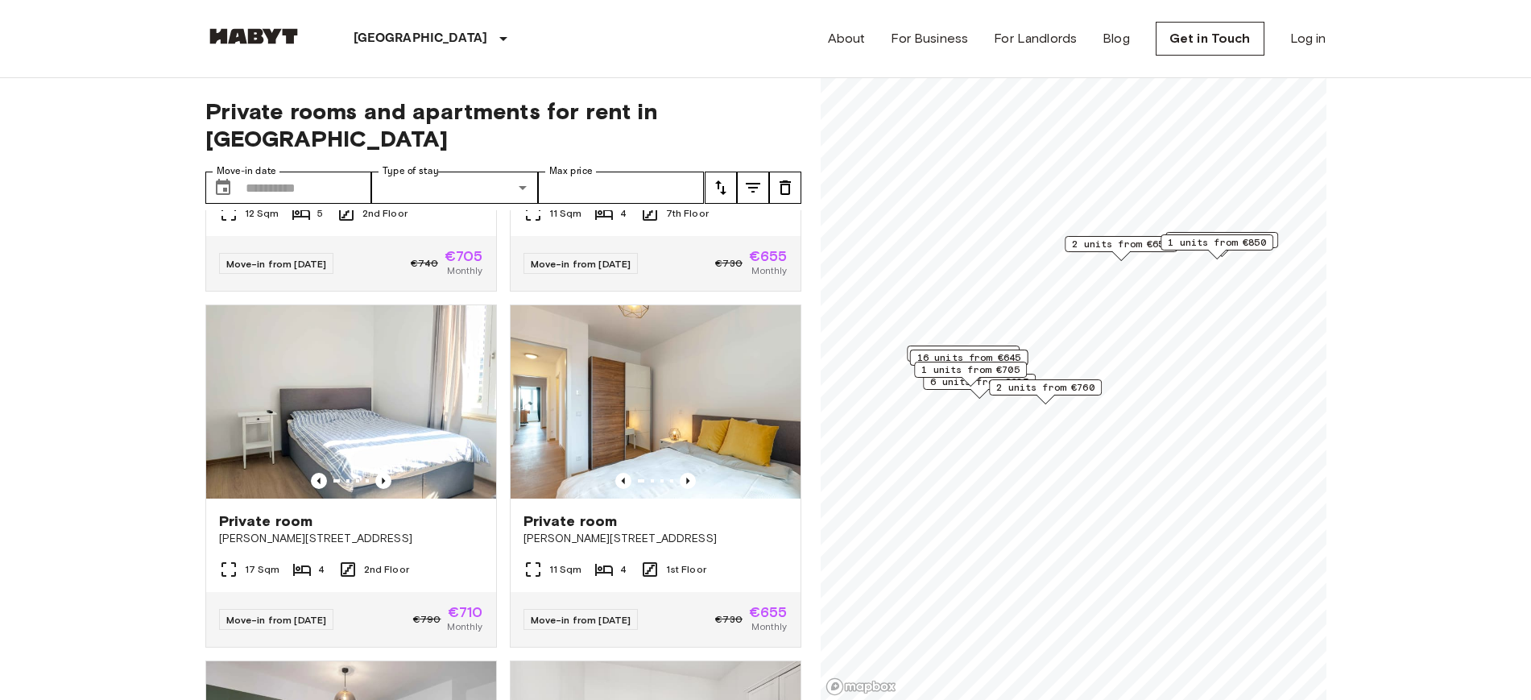
drag, startPoint x: 964, startPoint y: 345, endPoint x: 1090, endPoint y: 393, distance: 134.6
click at [1090, 393] on span "2 units from €760" at bounding box center [1045, 387] width 98 height 14
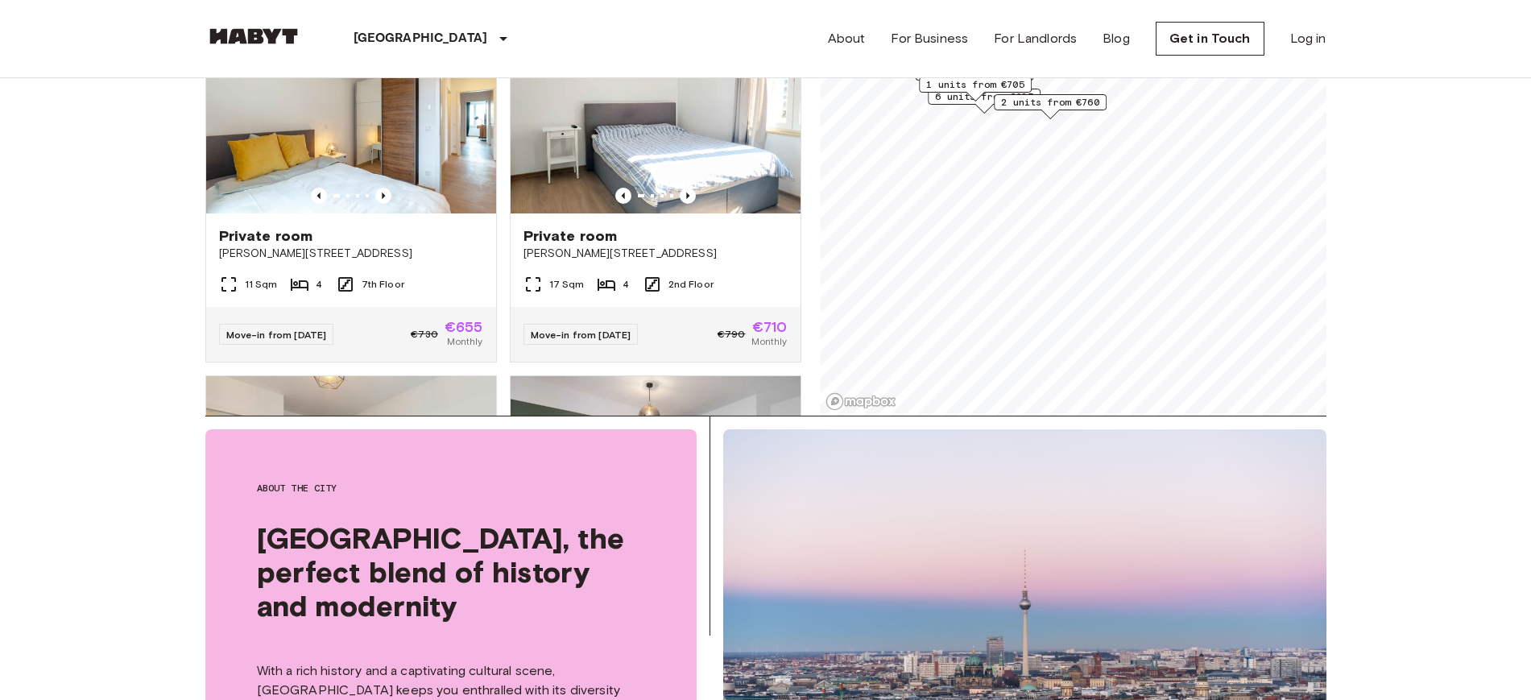
scroll to position [302, 0]
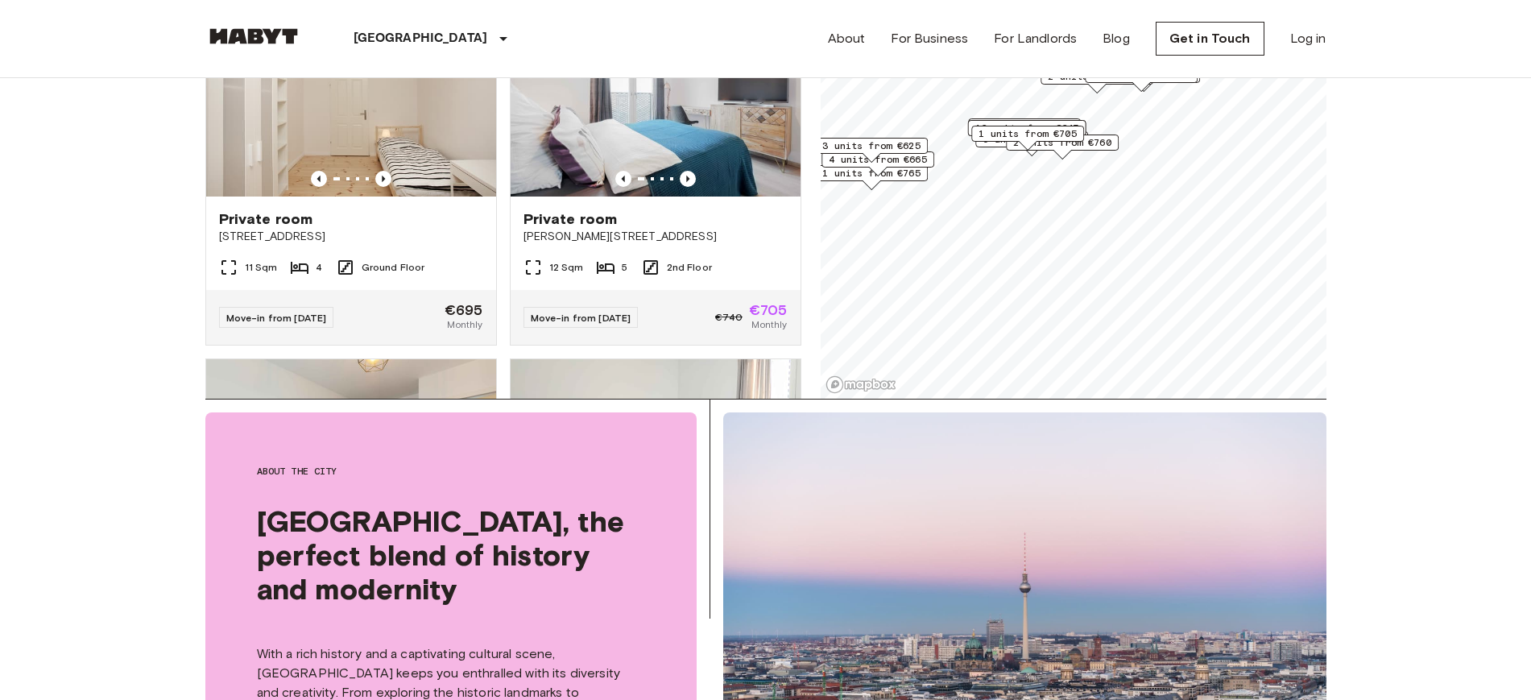
scroll to position [640, 0]
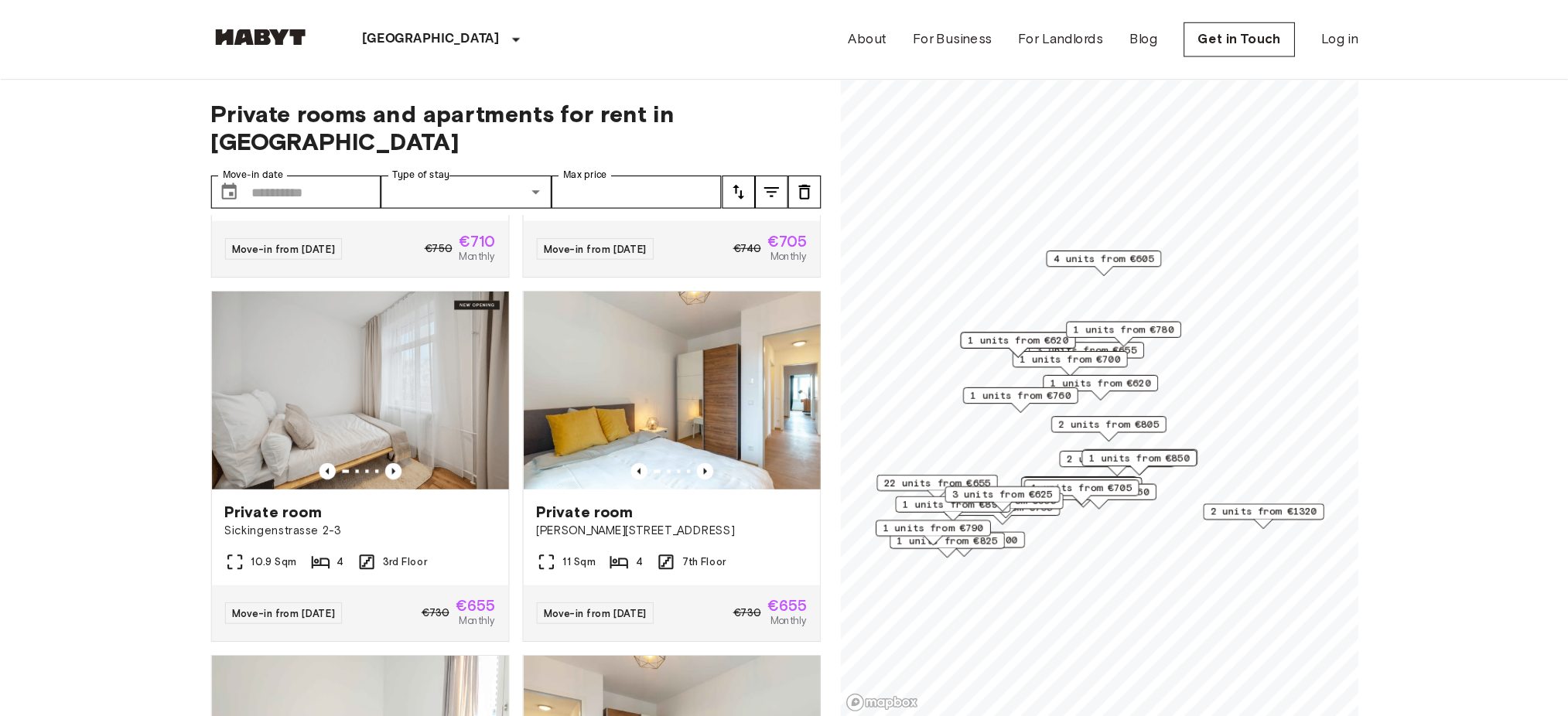
scroll to position [1318, 0]
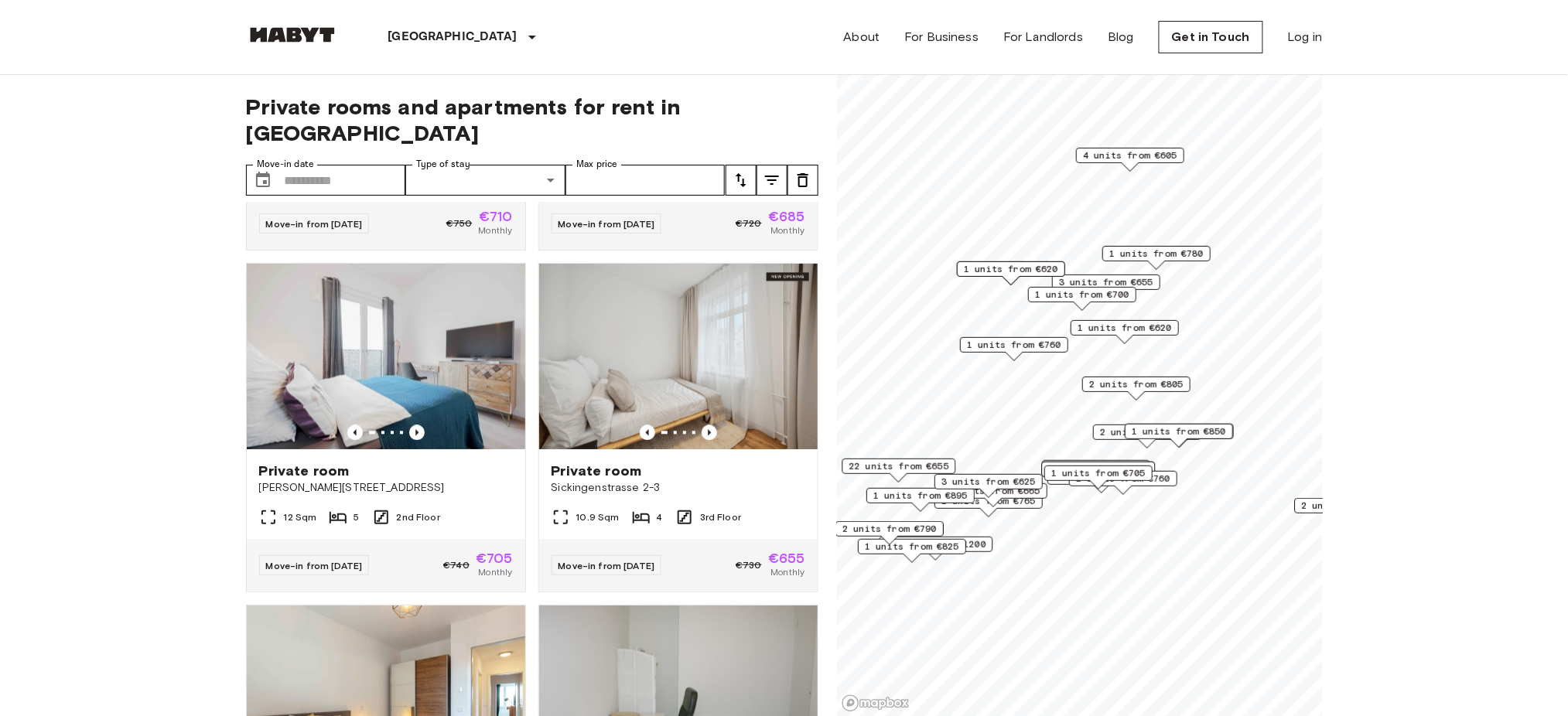
scroll to position [967, 0]
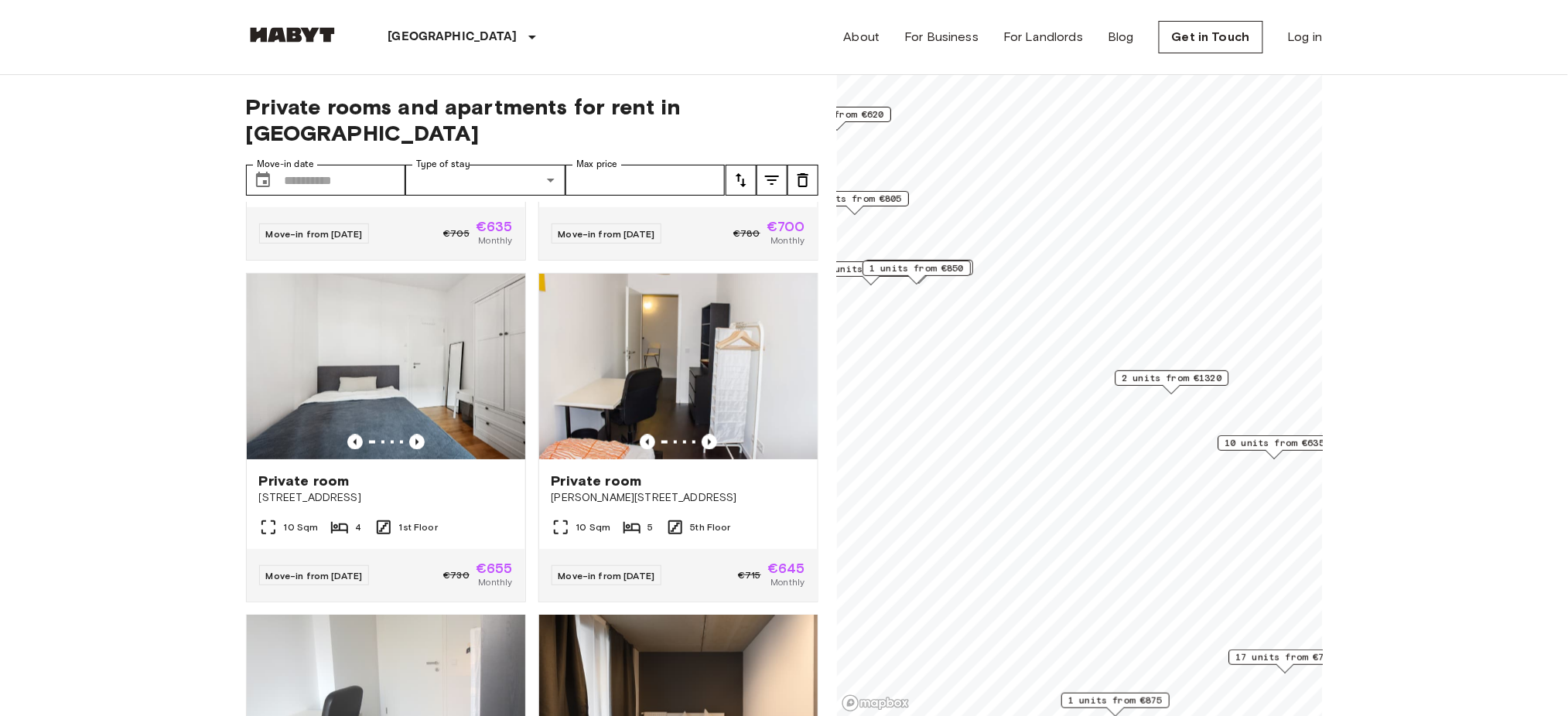
scroll to position [614, 0]
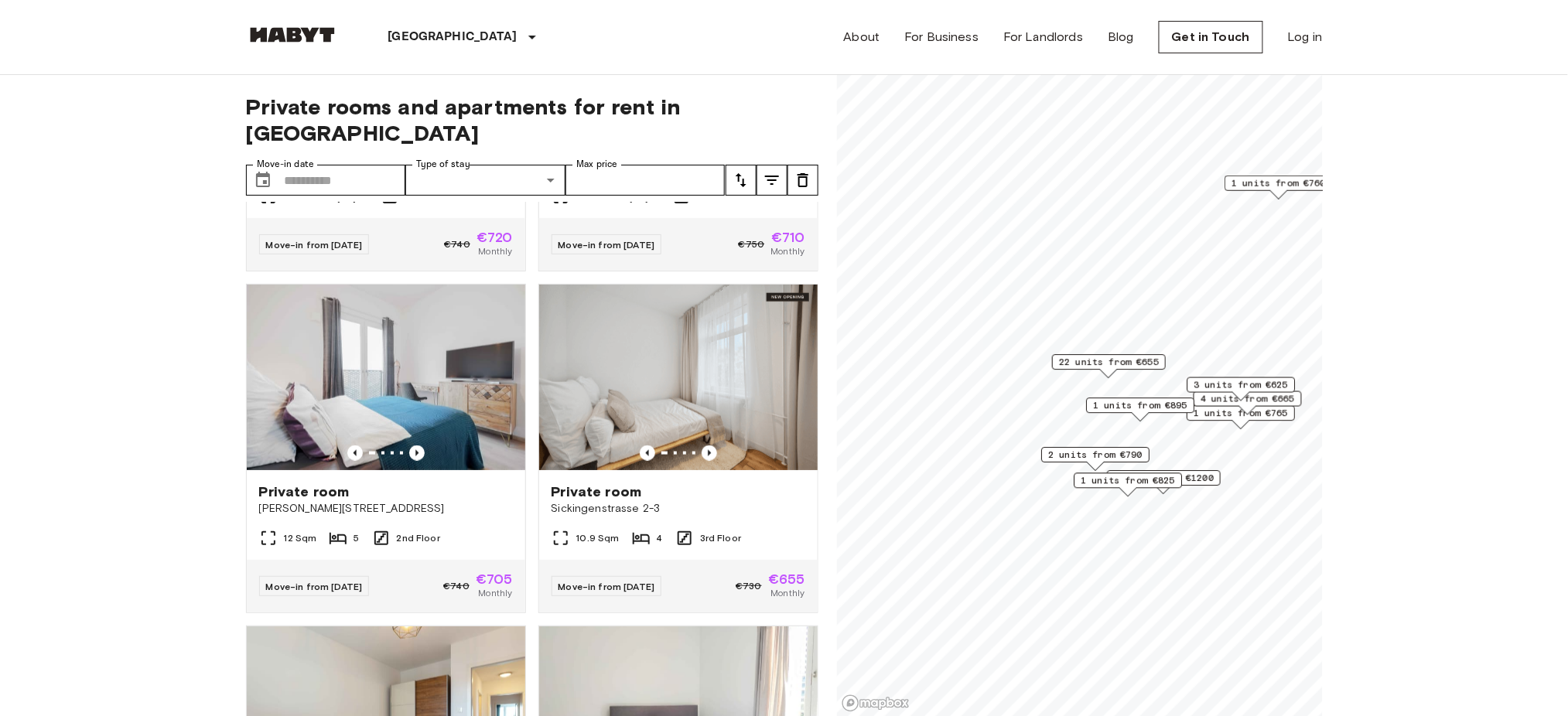
click at [1169, 75] on div "2 units from €805 1 units from €620 1 units from €765 22 units from €655 6 unit…" at bounding box center [1079, 75] width 486 height 0
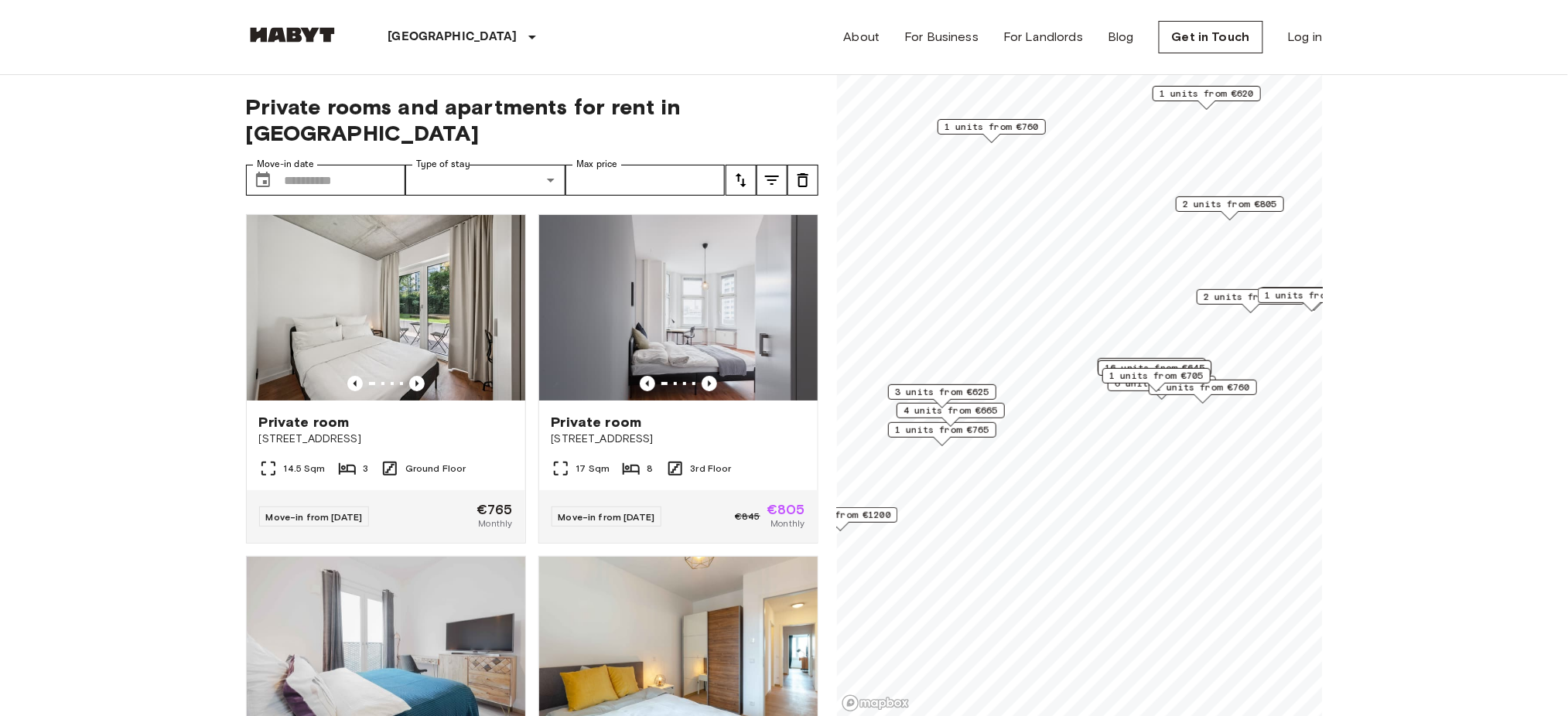
click at [984, 395] on span "3 units from €625" at bounding box center [942, 392] width 94 height 13
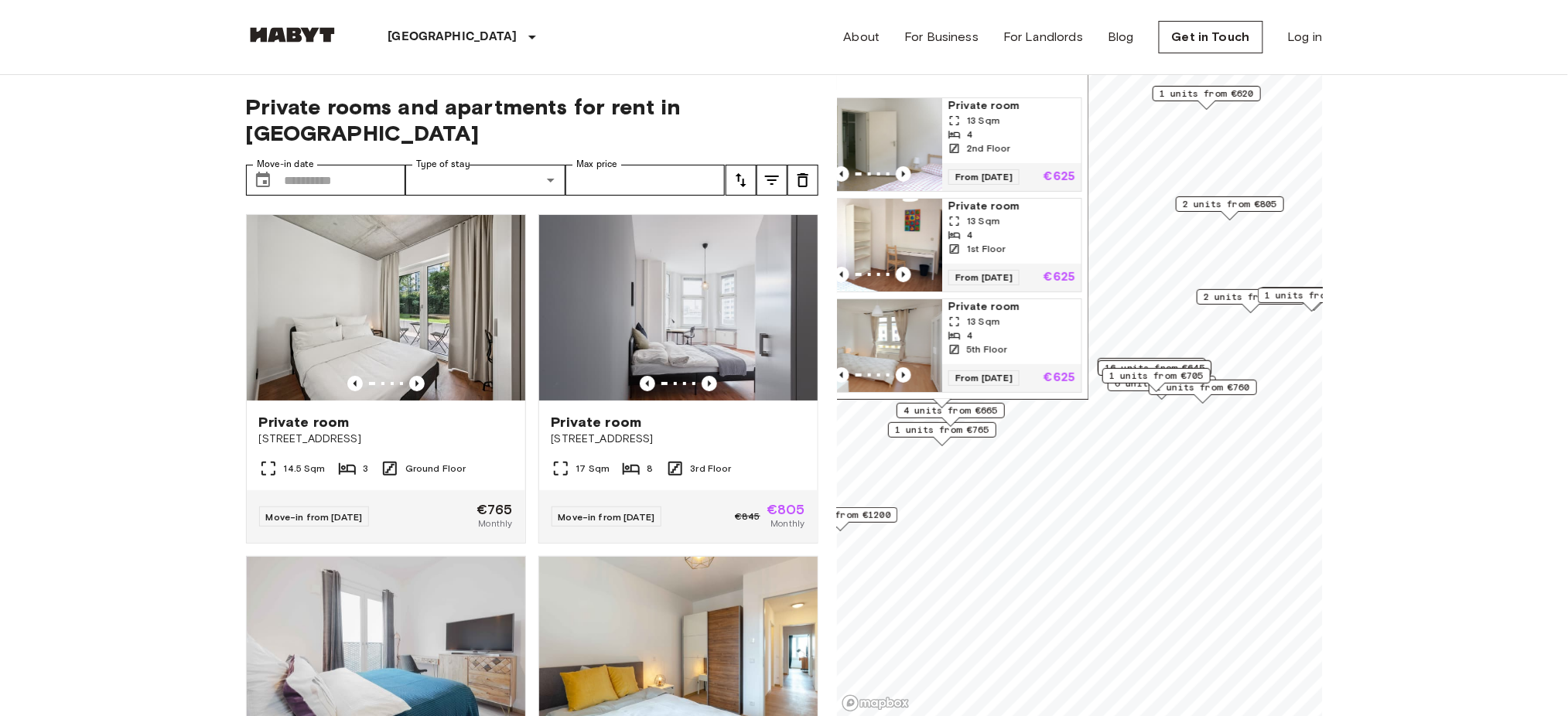
click at [1004, 317] on div "13 Sqm" at bounding box center [1011, 322] width 127 height 13
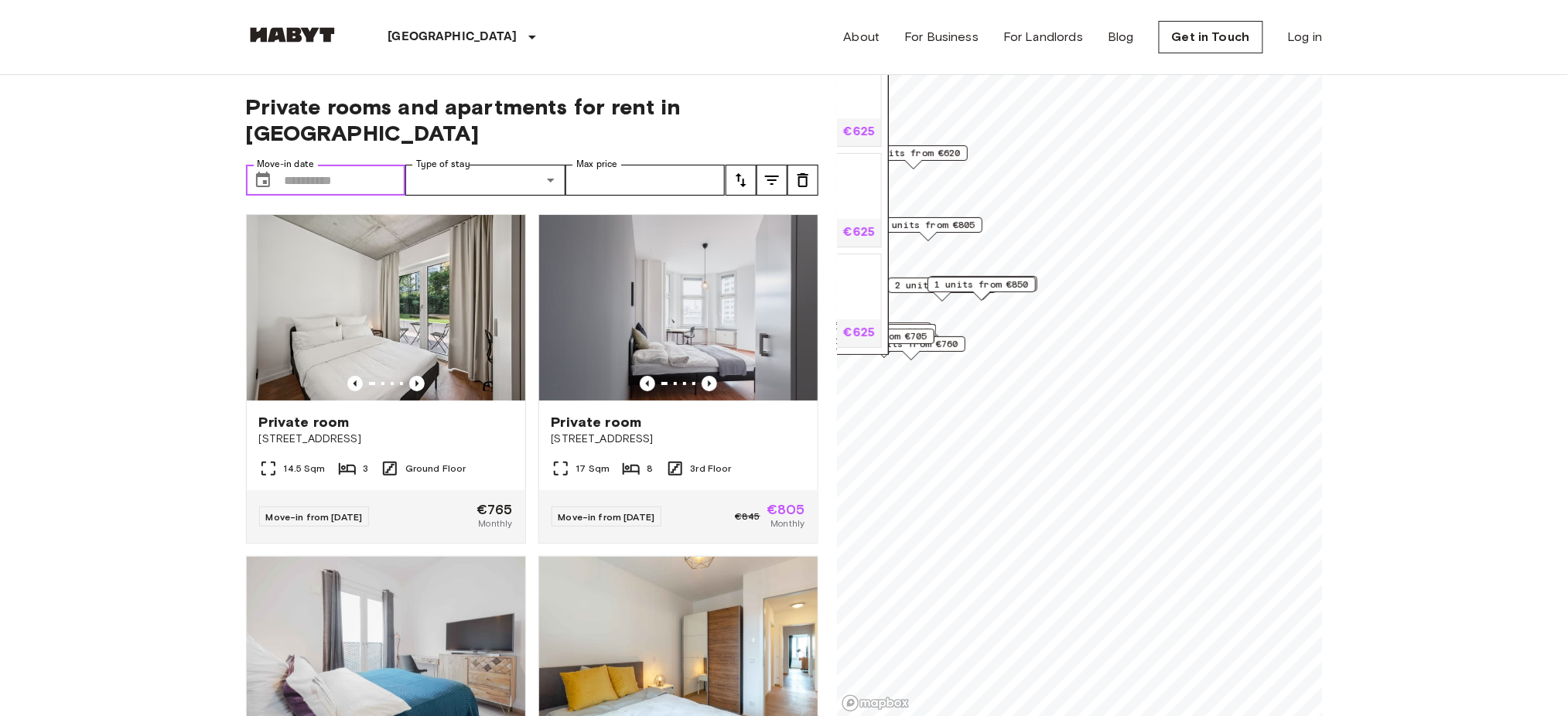
click at [337, 165] on input "Move-in date" at bounding box center [345, 180] width 121 height 31
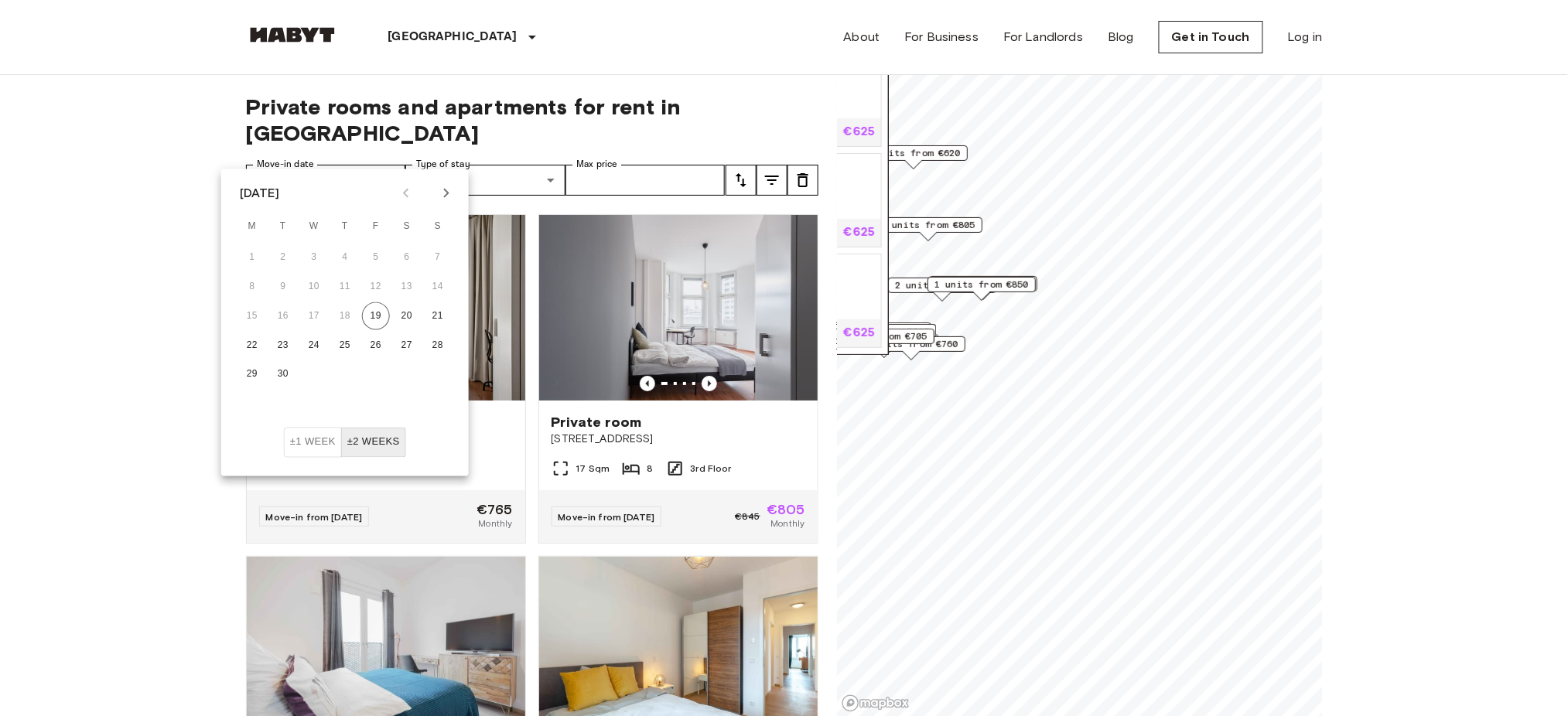
click at [447, 195] on icon "Next month" at bounding box center [446, 193] width 18 height 18
click at [428, 288] on button "12" at bounding box center [437, 286] width 28 height 28
type input "**********"
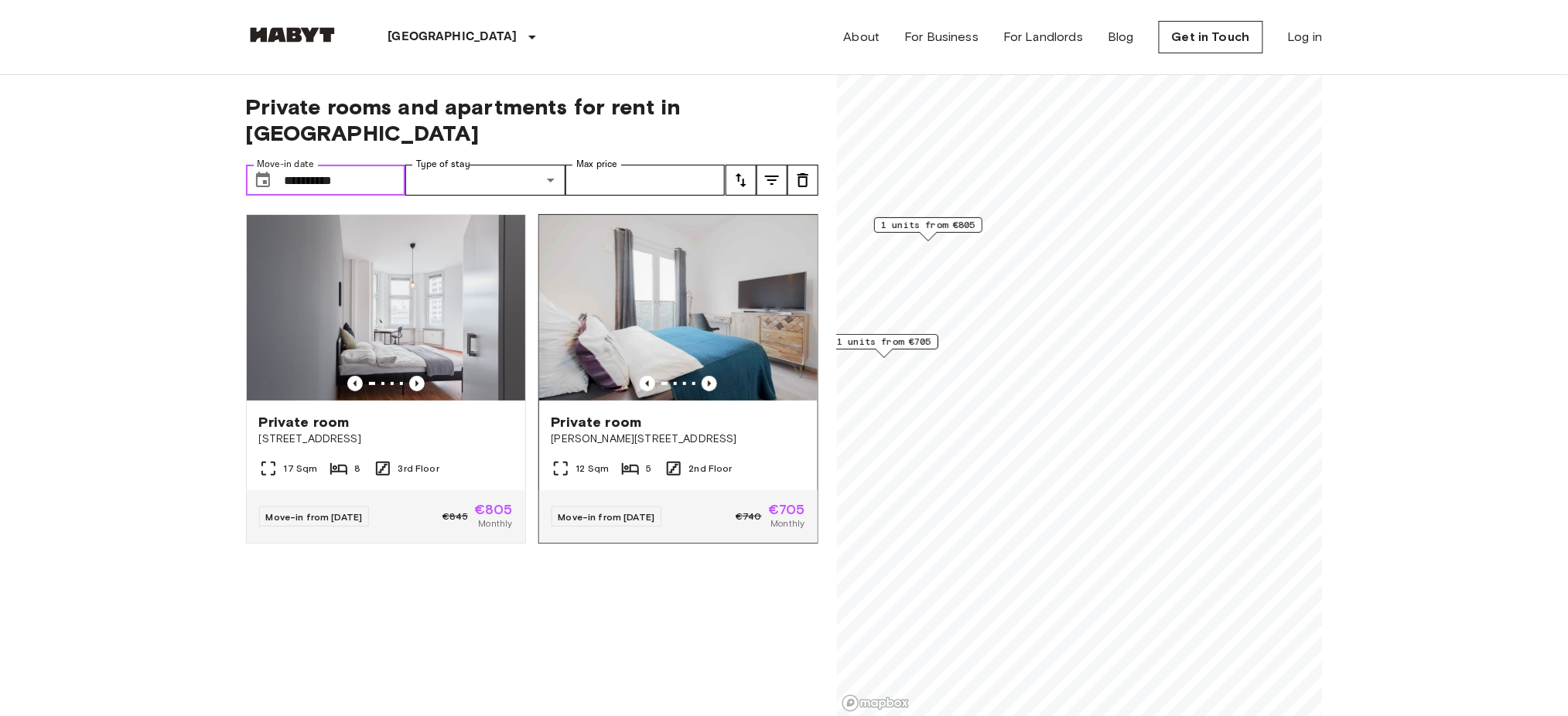
click at [693, 294] on img at bounding box center [678, 307] width 278 height 185
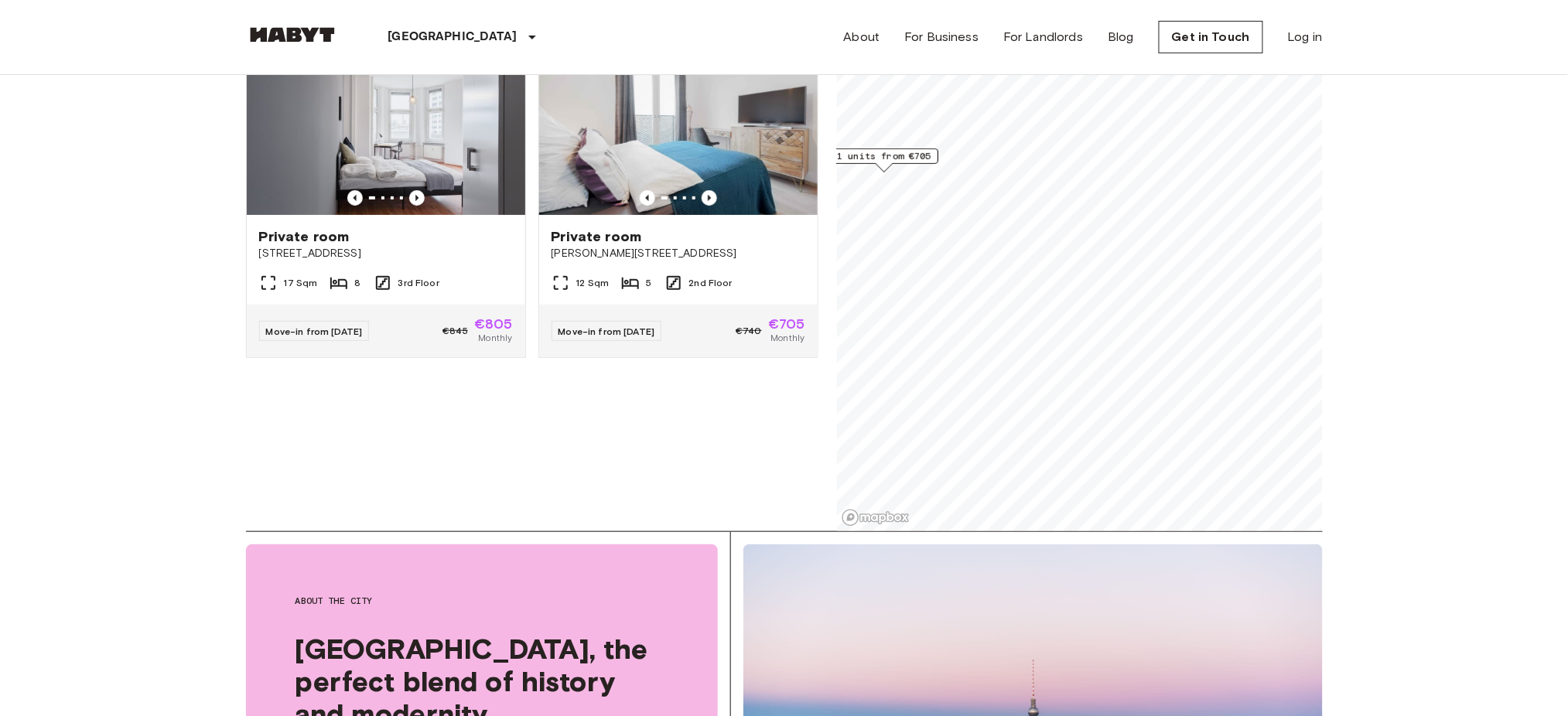
scroll to position [103, 0]
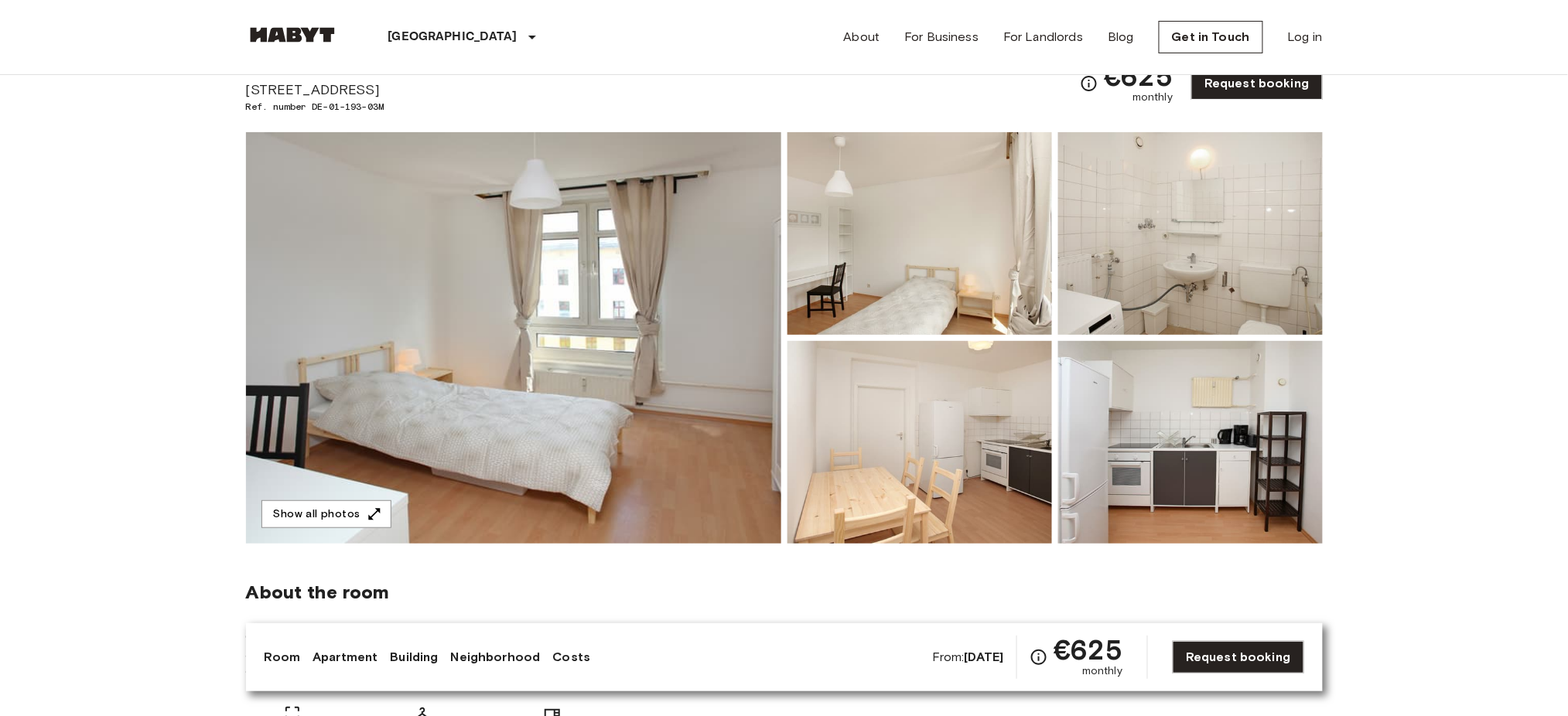
scroll to position [103, 0]
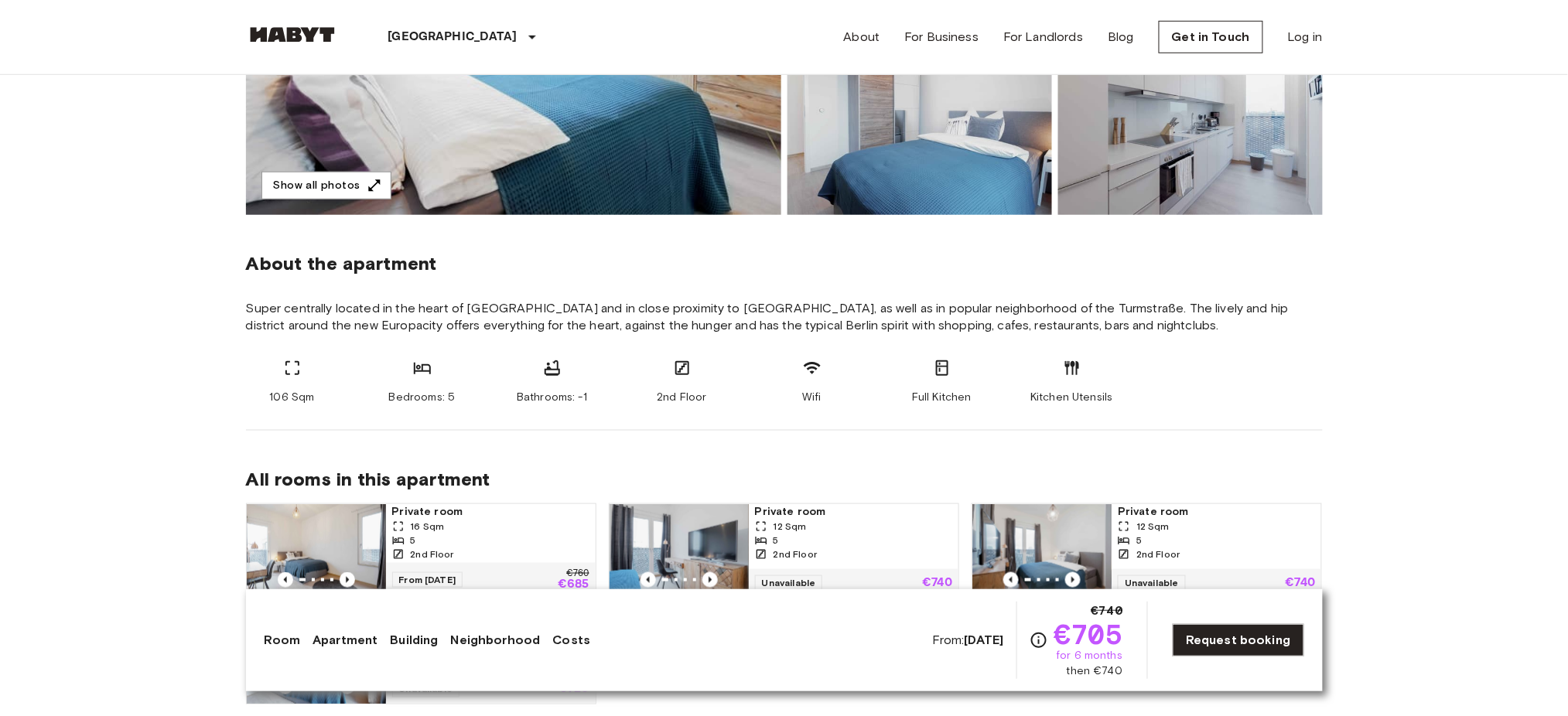
scroll to position [103, 0]
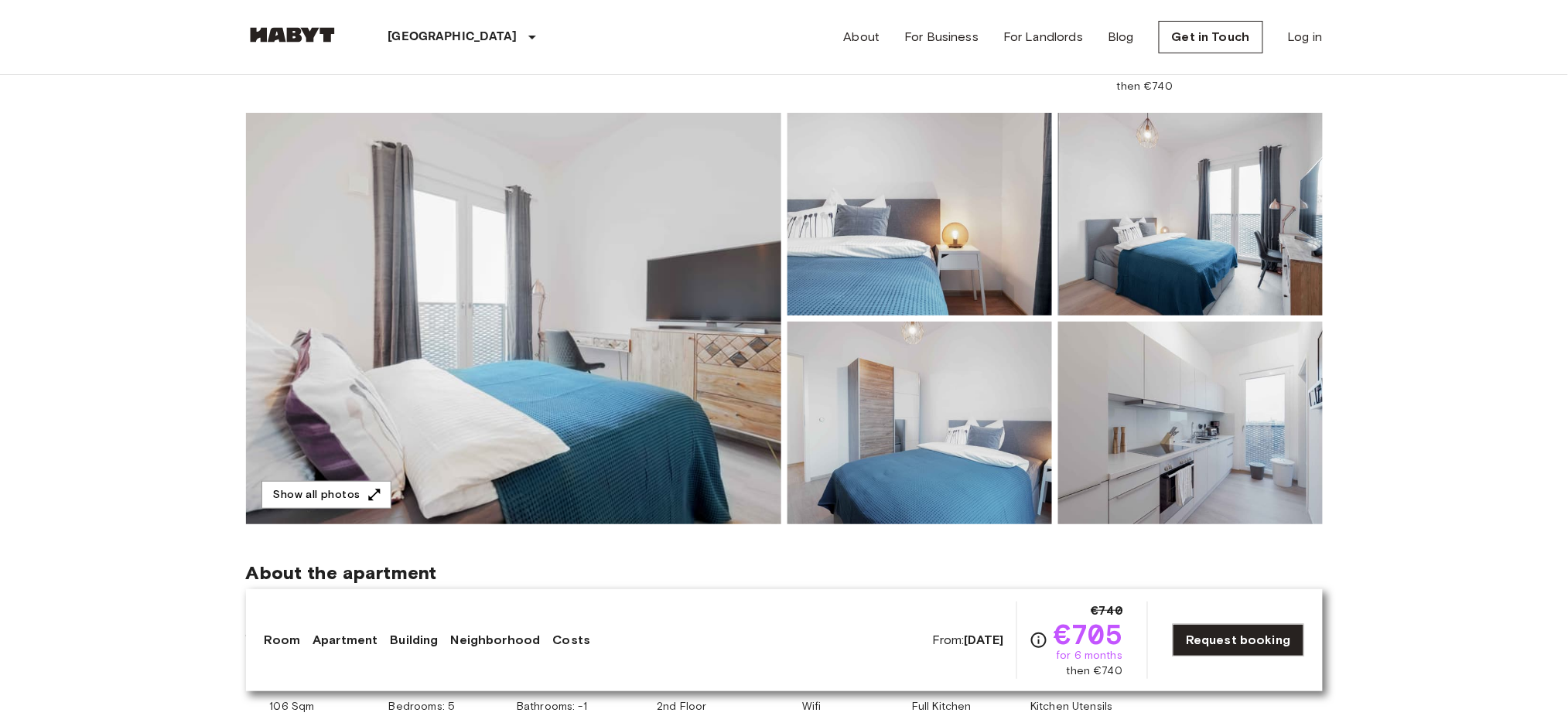
click at [654, 385] on img at bounding box center [513, 319] width 535 height 411
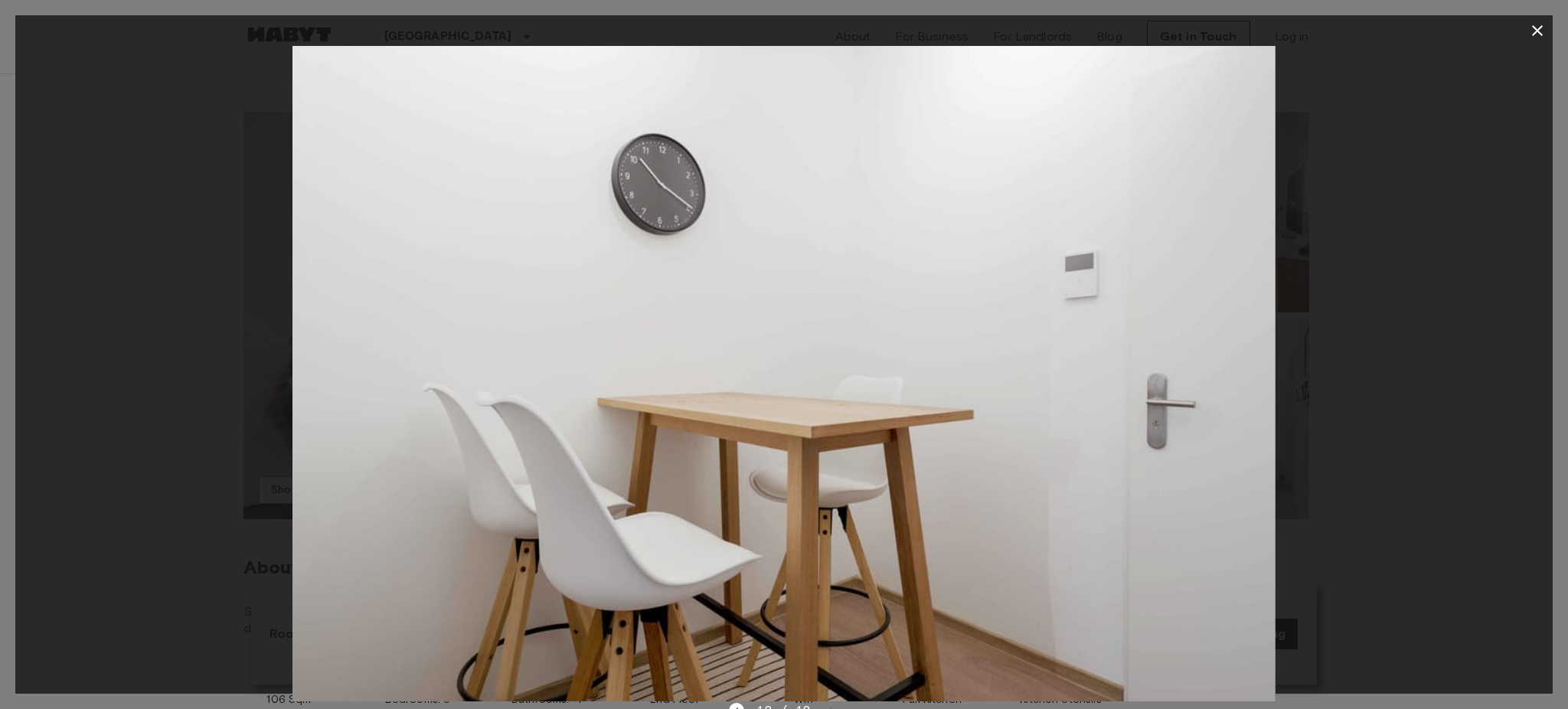
click at [1536, 28] on icon "button" at bounding box center [1537, 30] width 18 height 18
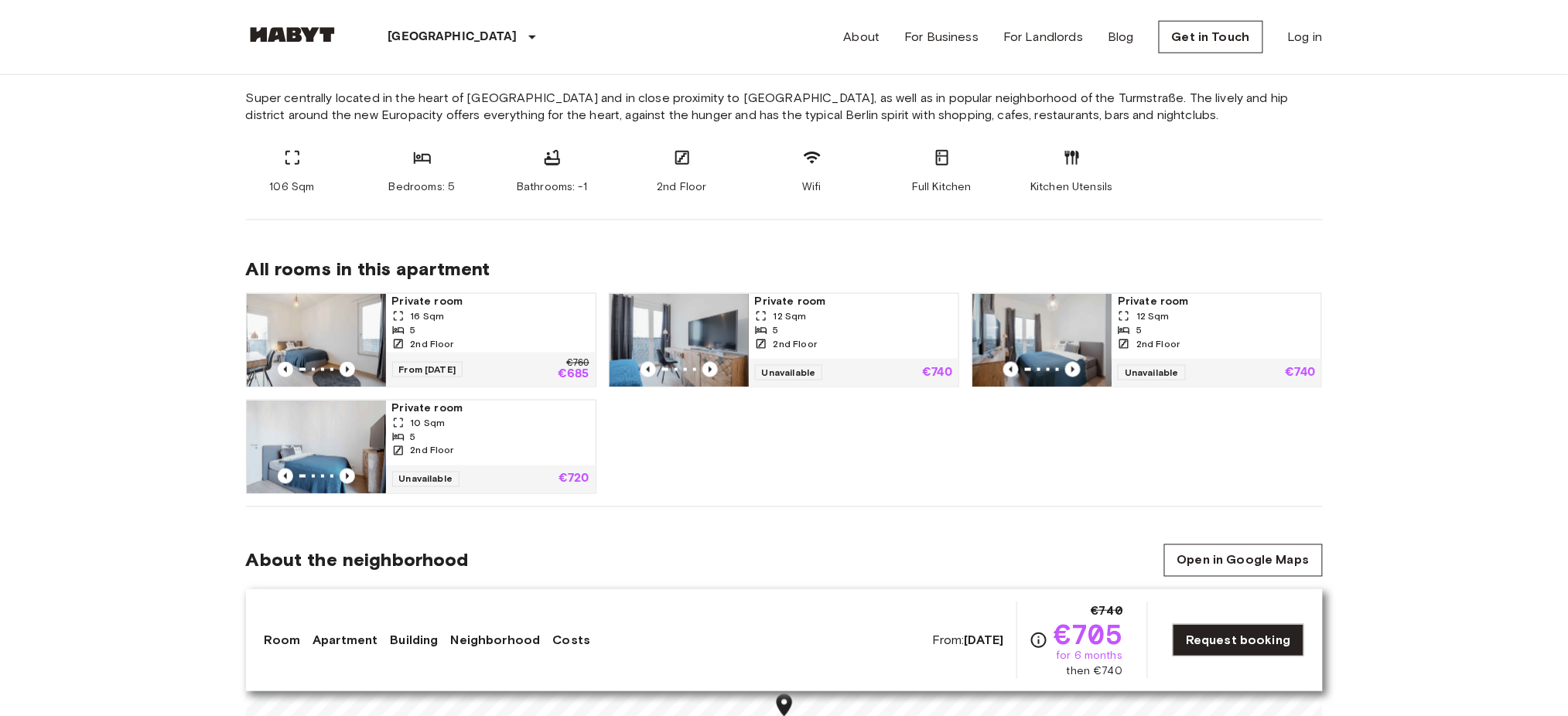
scroll to position [618, 0]
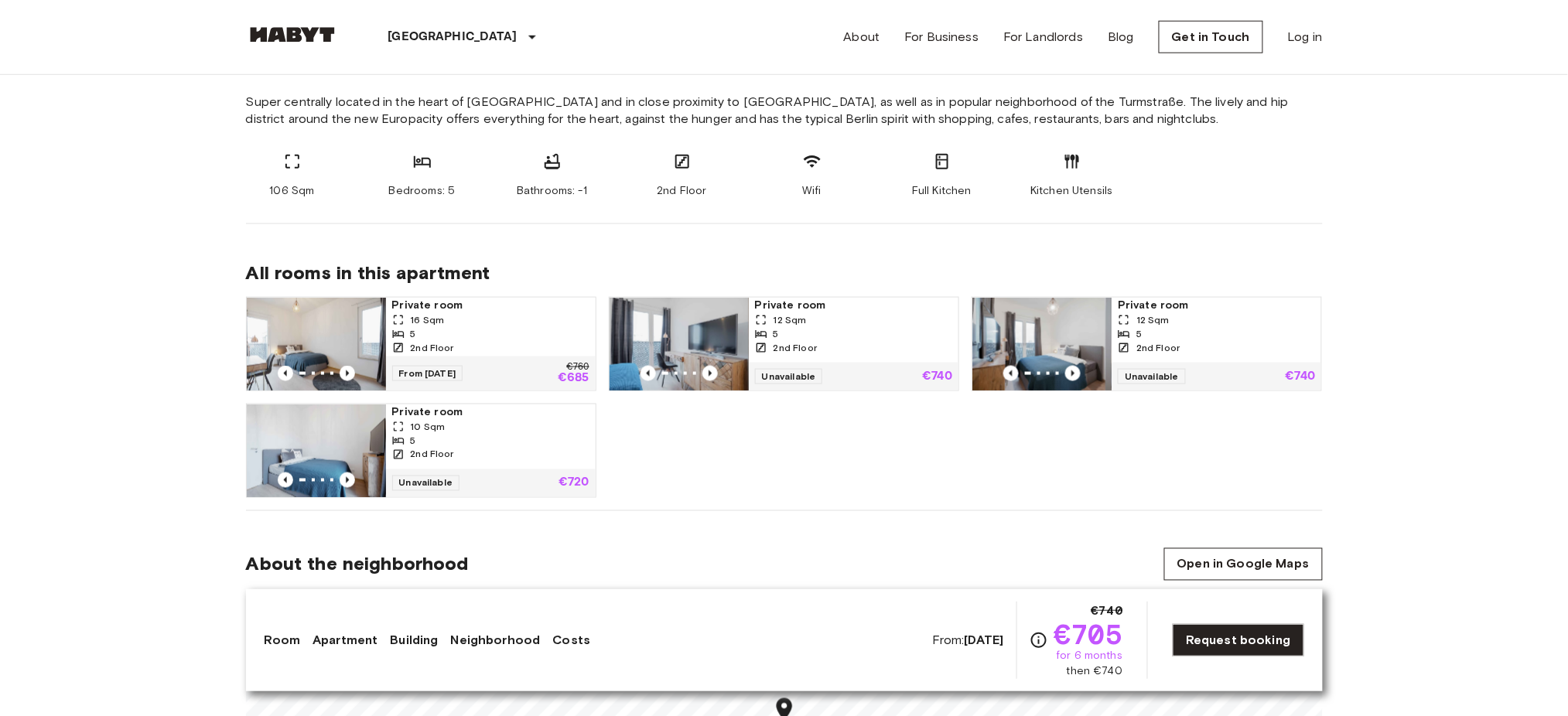
click at [491, 308] on span "Private room" at bounding box center [490, 305] width 197 height 15
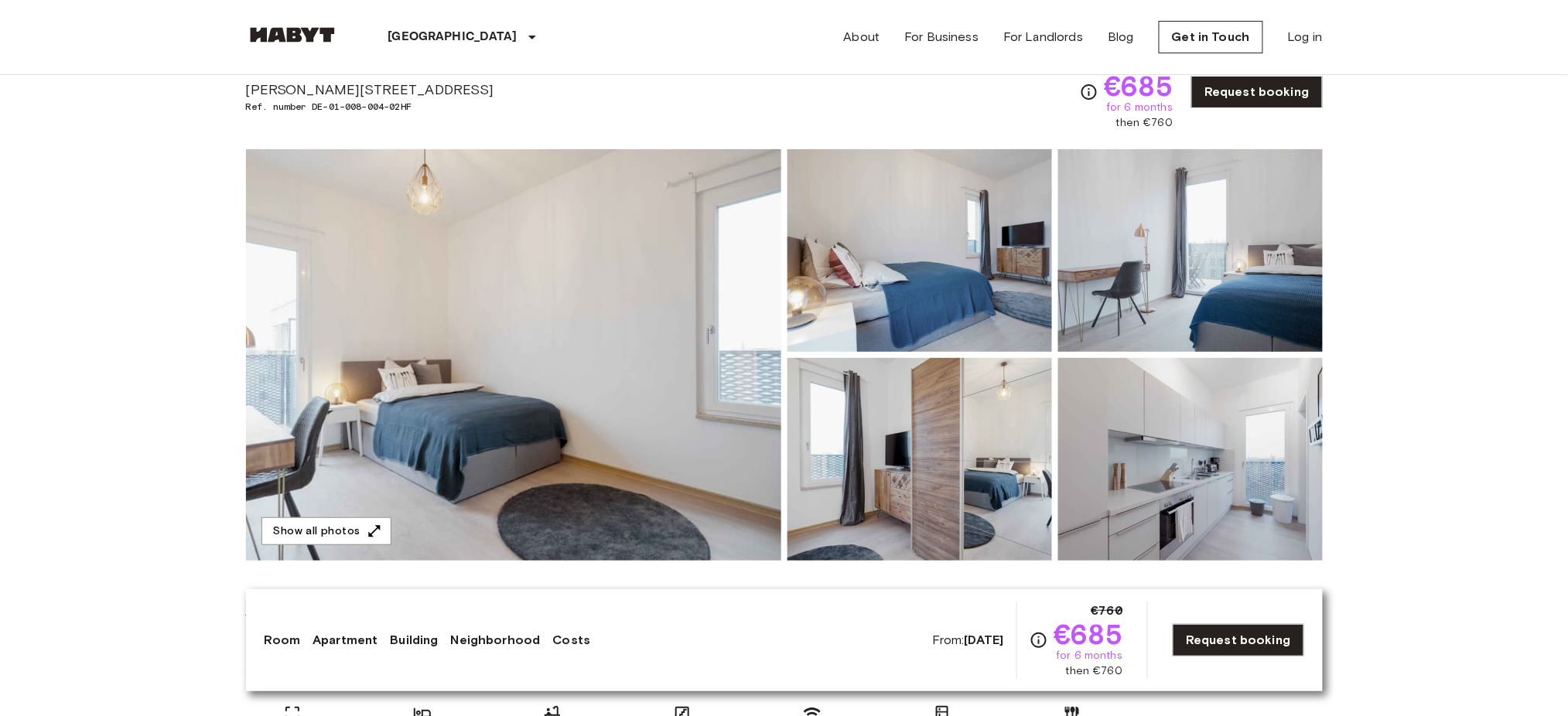
scroll to position [103, 0]
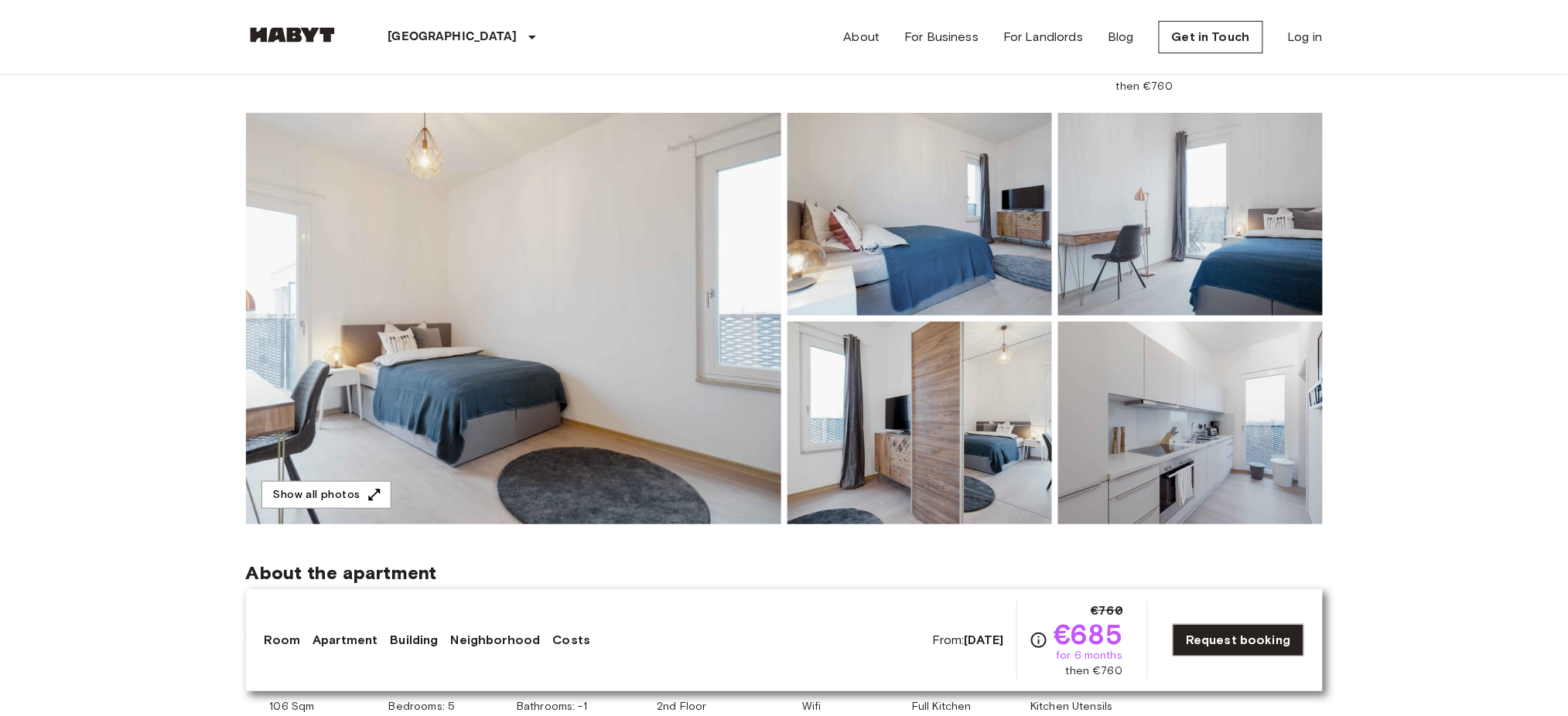
click at [582, 313] on img at bounding box center [513, 319] width 535 height 411
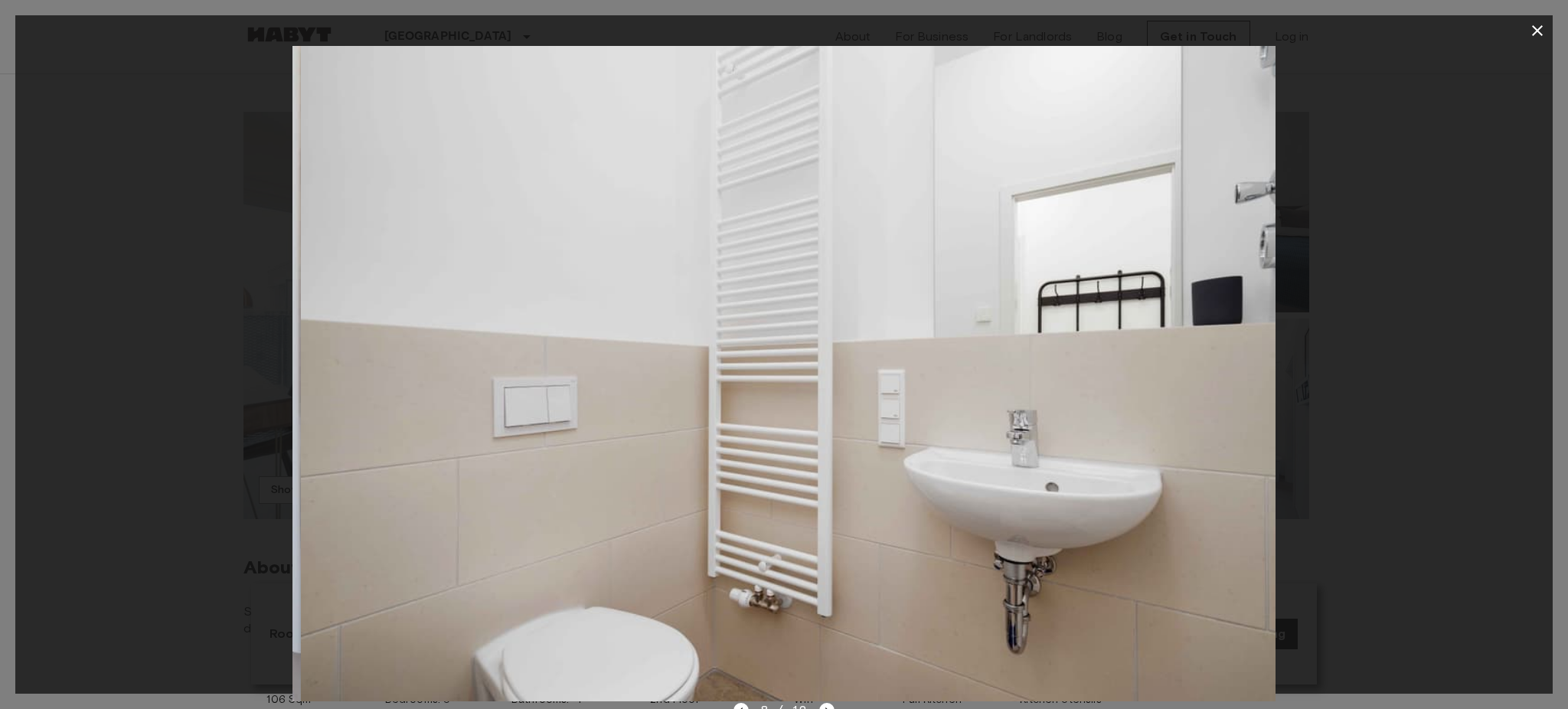
click at [1536, 29] on icon "button" at bounding box center [1537, 30] width 10 height 10
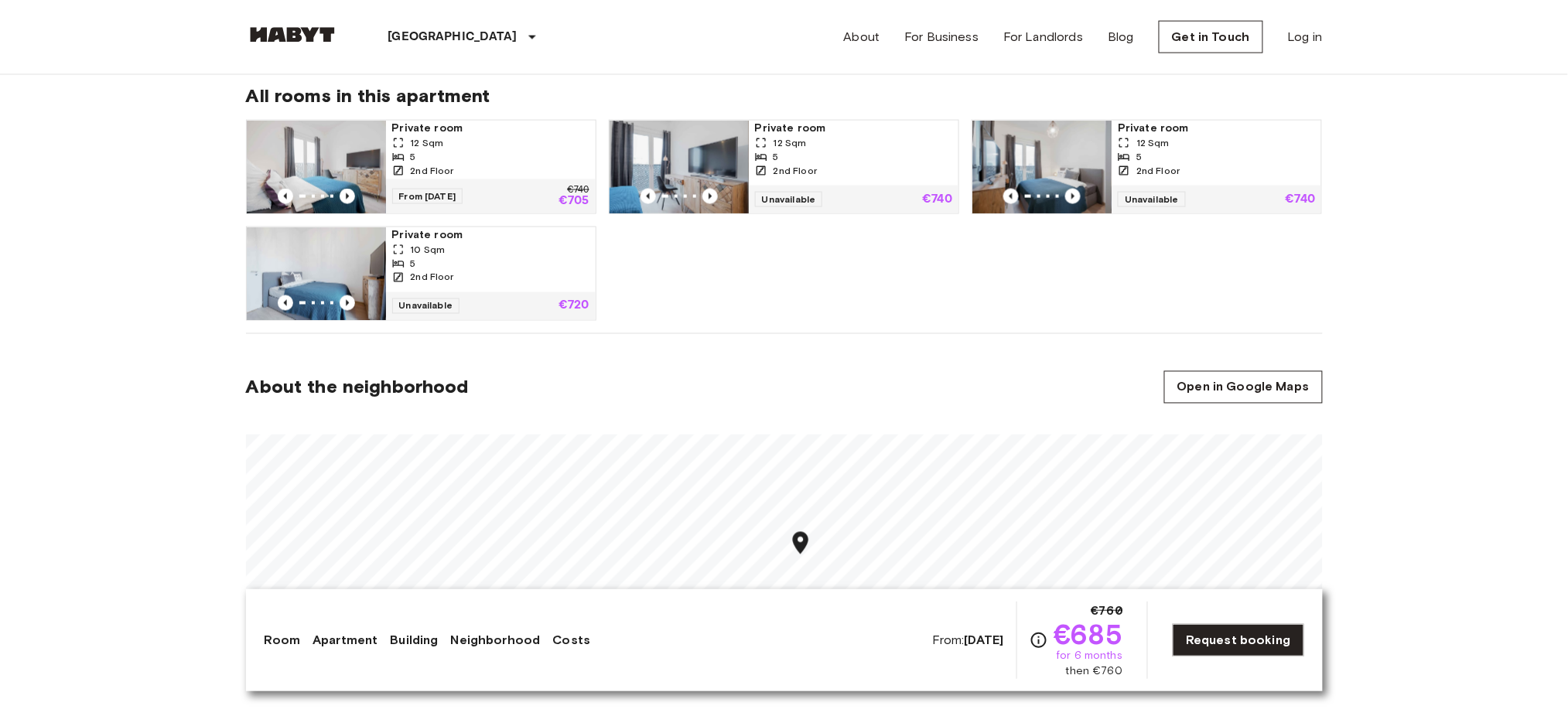
scroll to position [824, 0]
